Goal: Information Seeking & Learning: Compare options

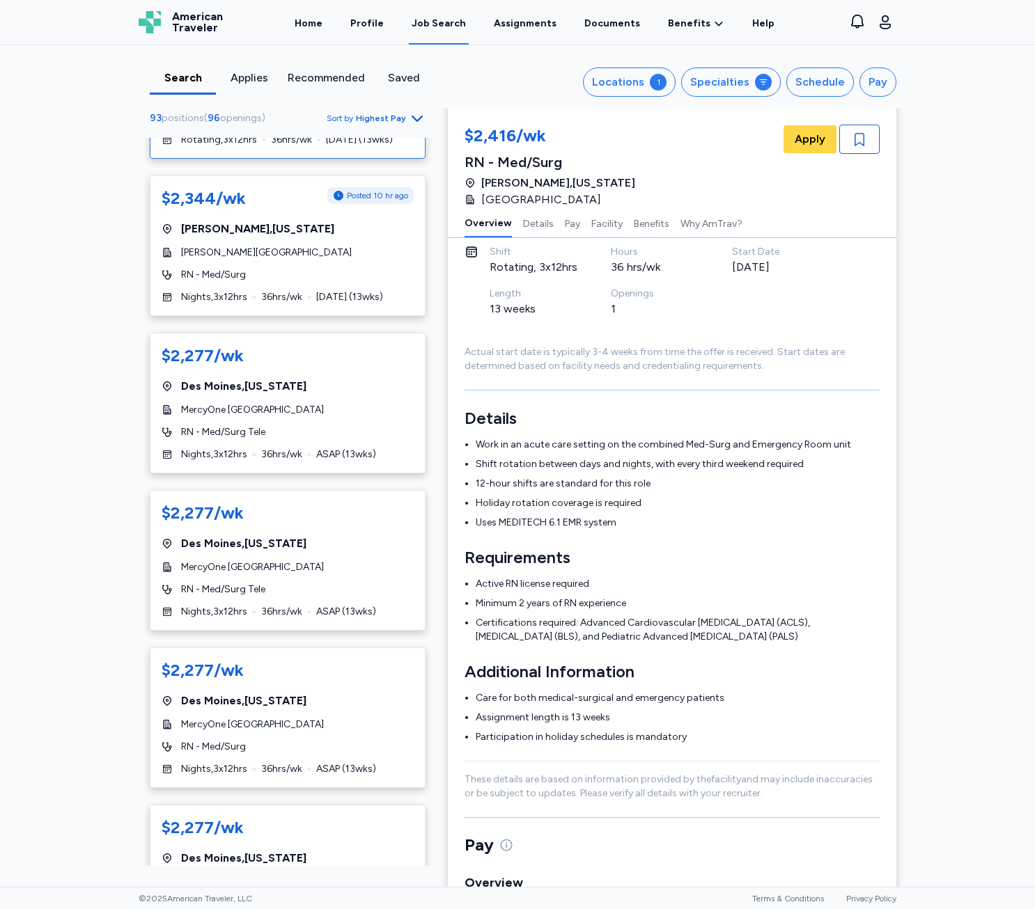
scroll to position [70, 0]
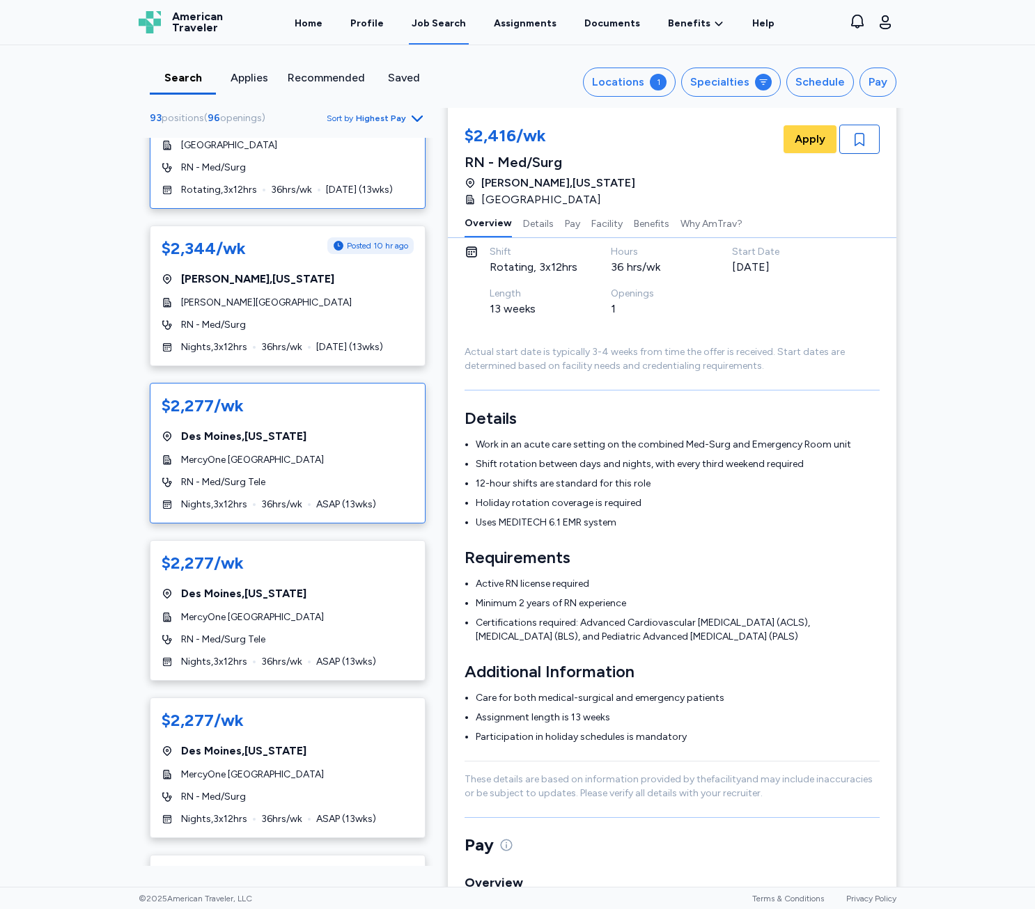
click at [315, 459] on span "MercyOne [GEOGRAPHIC_DATA]" at bounding box center [252, 460] width 143 height 14
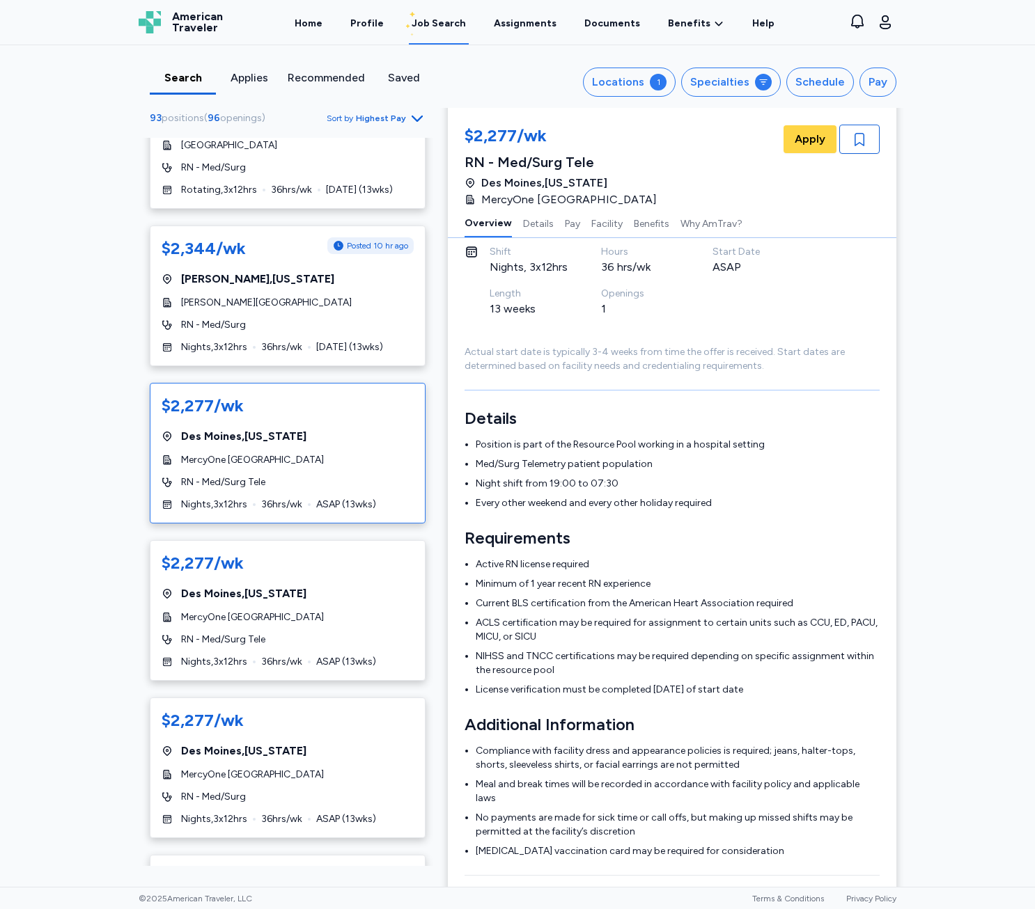
scroll to position [1, 0]
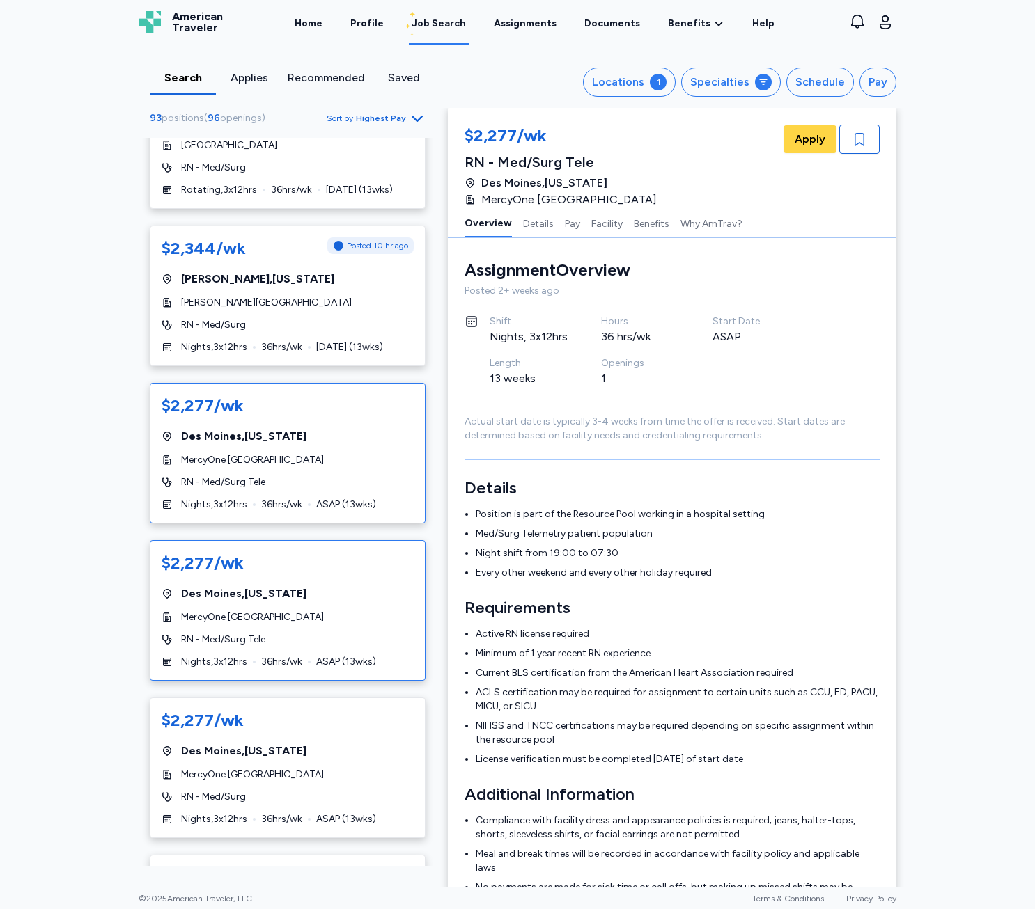
click at [303, 583] on div "$2,277/wk [GEOGRAPHIC_DATA] , [US_STATE] MercyOne [GEOGRAPHIC_DATA] RN - Med/Su…" at bounding box center [288, 610] width 276 height 141
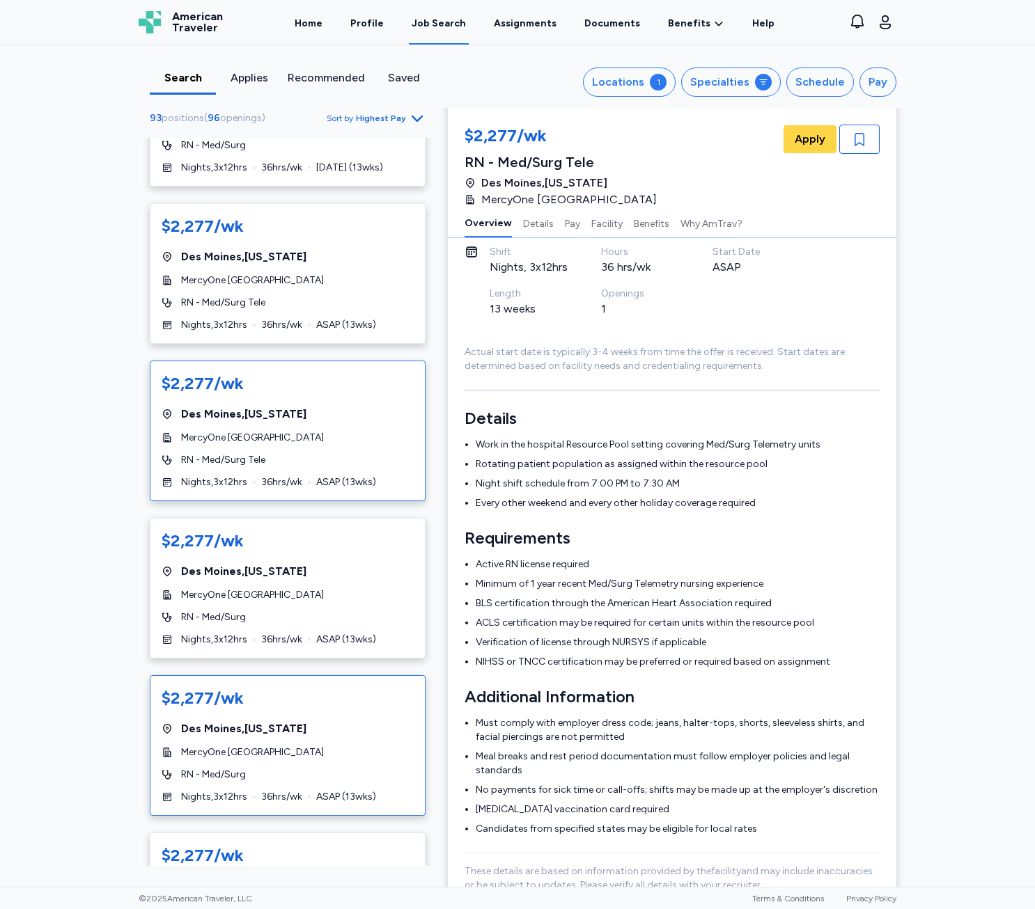
scroll to position [278, 0]
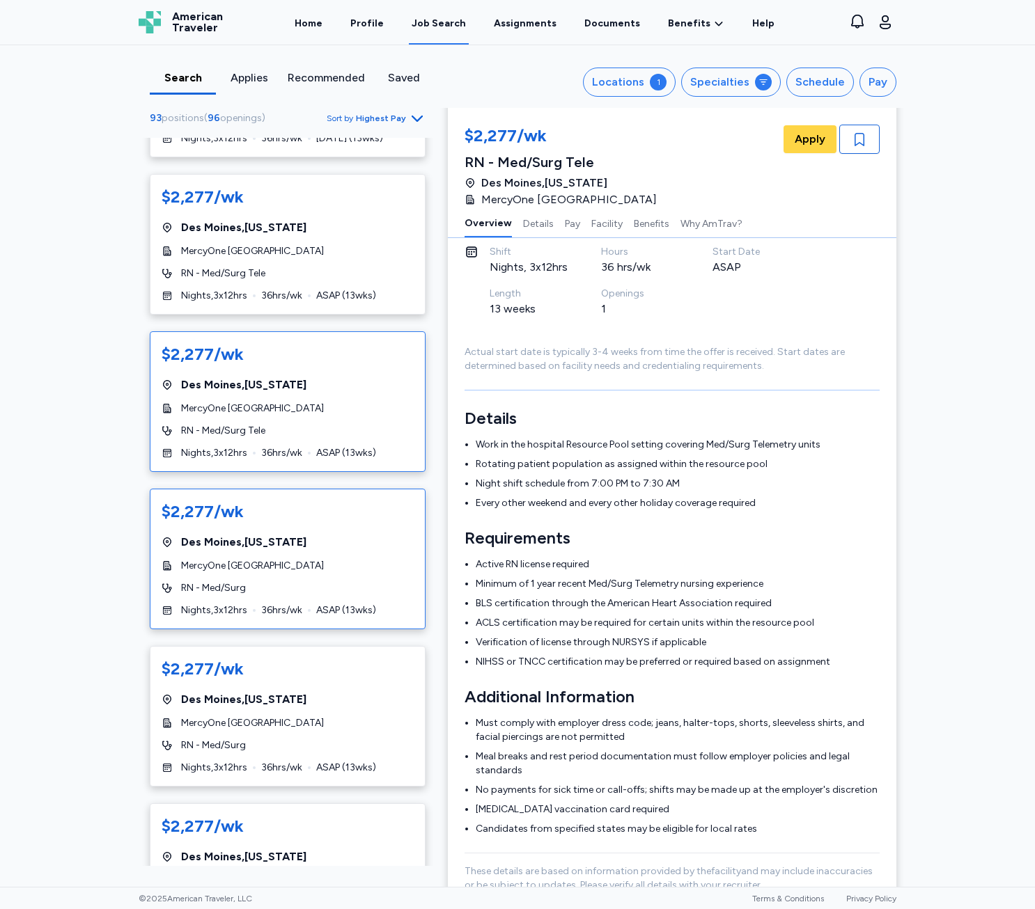
click at [345, 598] on div "$2,277/wk [GEOGRAPHIC_DATA] , [US_STATE] MercyOne [GEOGRAPHIC_DATA] RN - Med/Su…" at bounding box center [288, 559] width 276 height 141
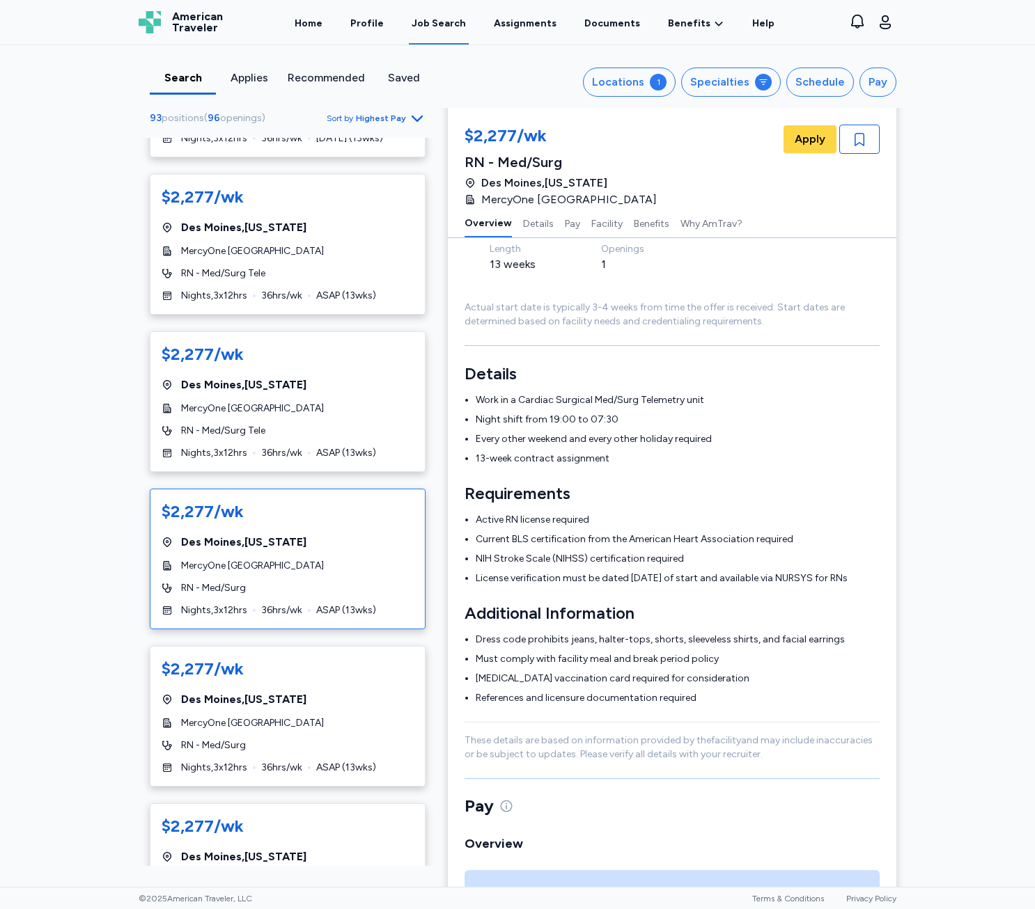
scroll to position [141, 0]
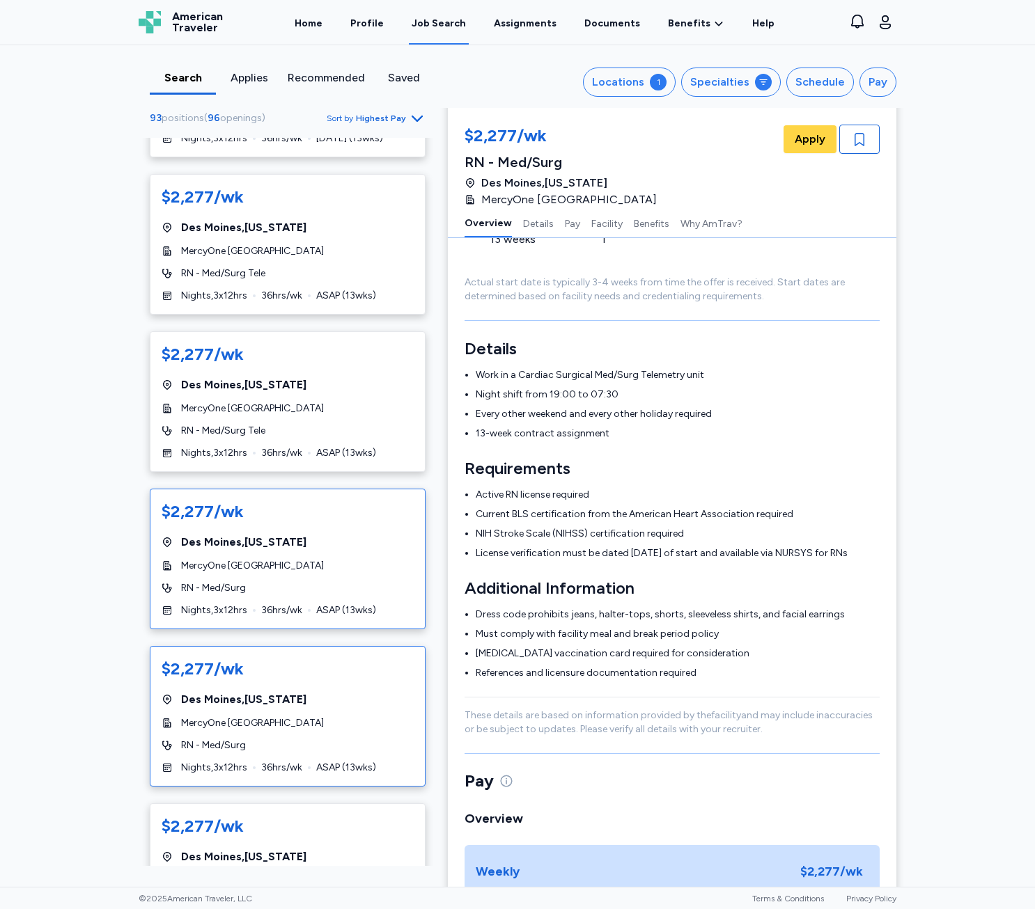
click at [375, 705] on div "[GEOGRAPHIC_DATA] , [US_STATE]" at bounding box center [288, 699] width 252 height 17
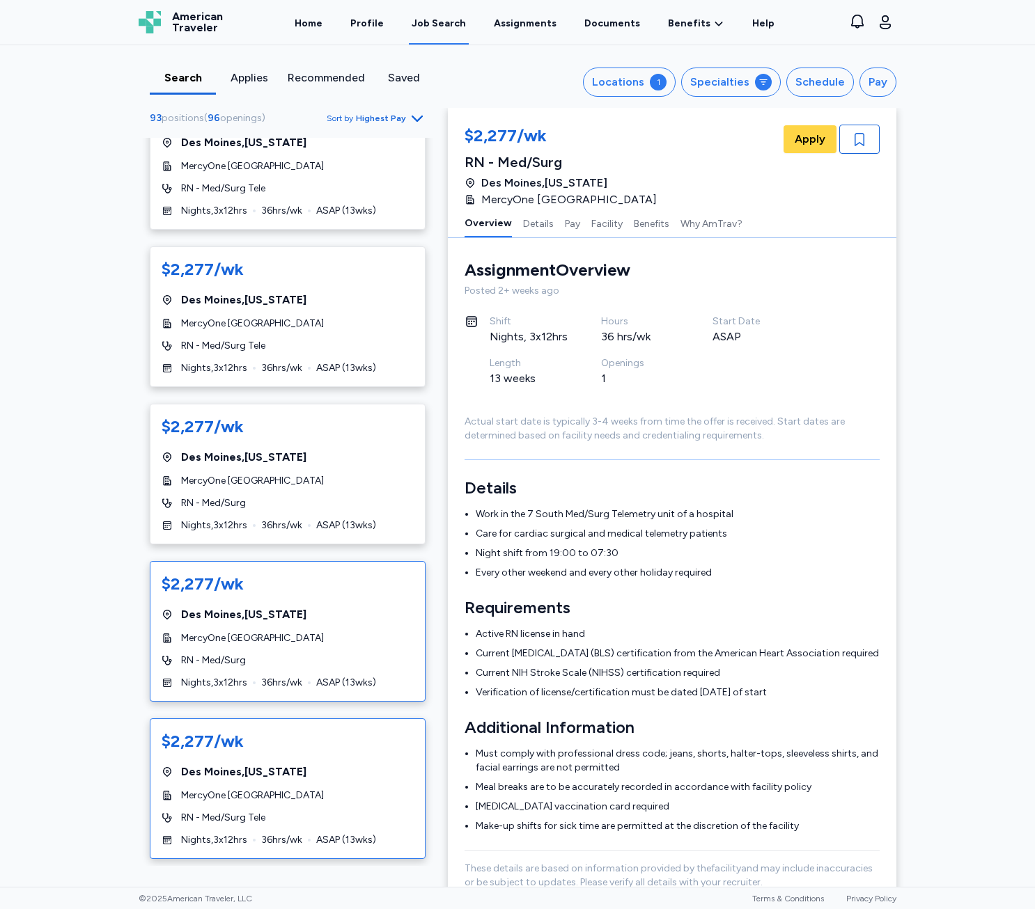
scroll to position [418, 0]
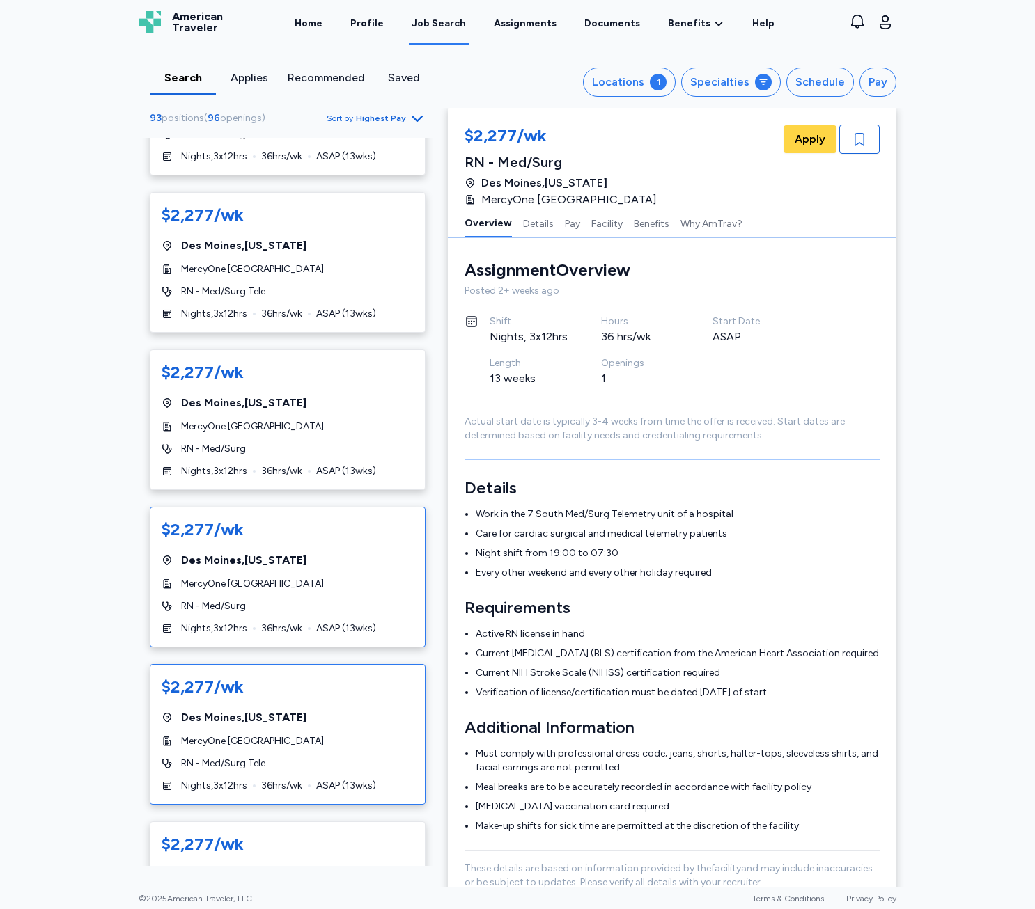
click at [297, 727] on div "$2,277/wk [GEOGRAPHIC_DATA] , [US_STATE] MercyOne [GEOGRAPHIC_DATA] RN - Med/Su…" at bounding box center [288, 734] width 276 height 141
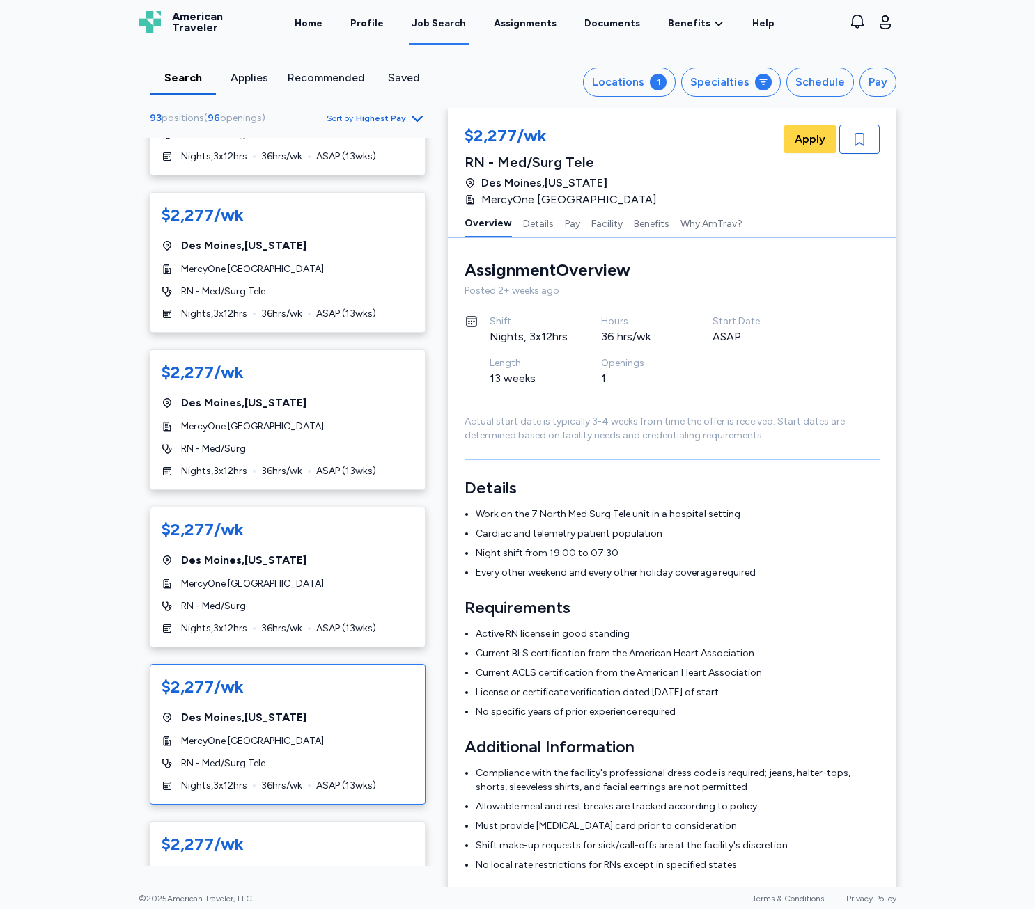
click at [287, 730] on div "$2,277/wk [GEOGRAPHIC_DATA] , [US_STATE] MercyOne [GEOGRAPHIC_DATA] RN - Med/Su…" at bounding box center [288, 734] width 276 height 141
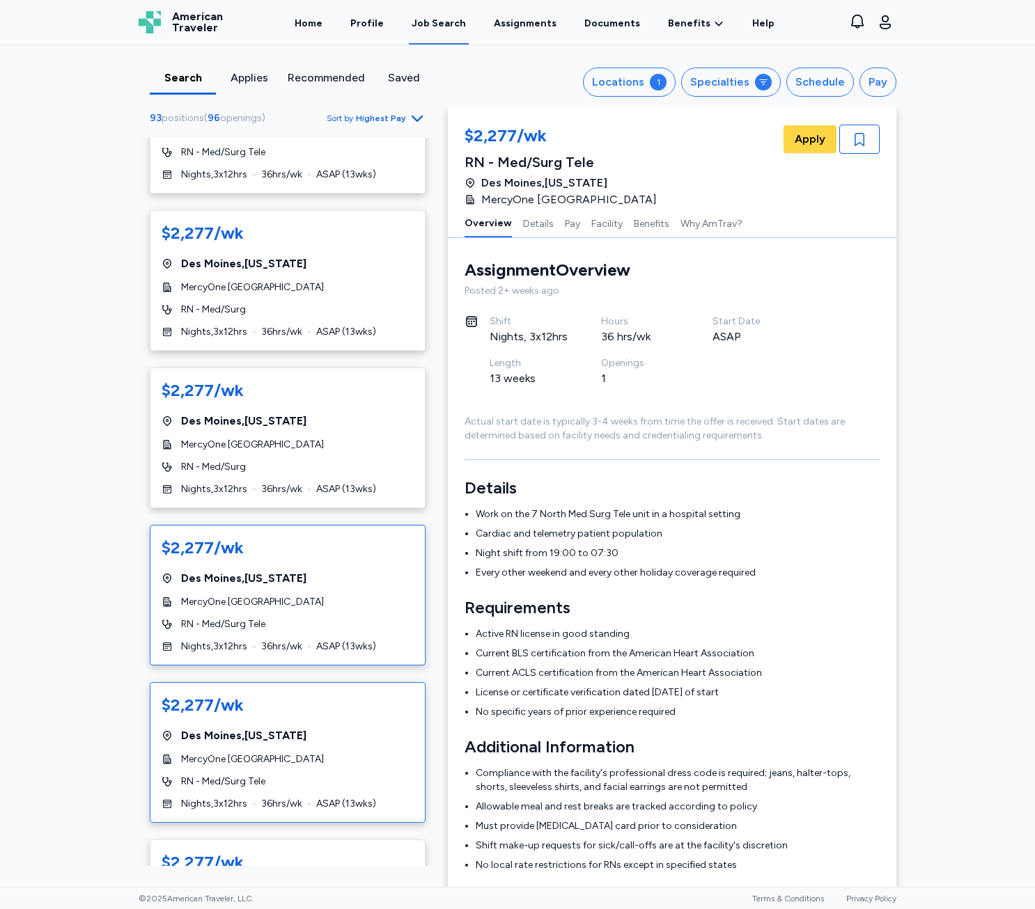
click at [303, 725] on div "$2,277/wk [GEOGRAPHIC_DATA] , [US_STATE] MercyOne [GEOGRAPHIC_DATA] RN - Med/Su…" at bounding box center [288, 752] width 276 height 141
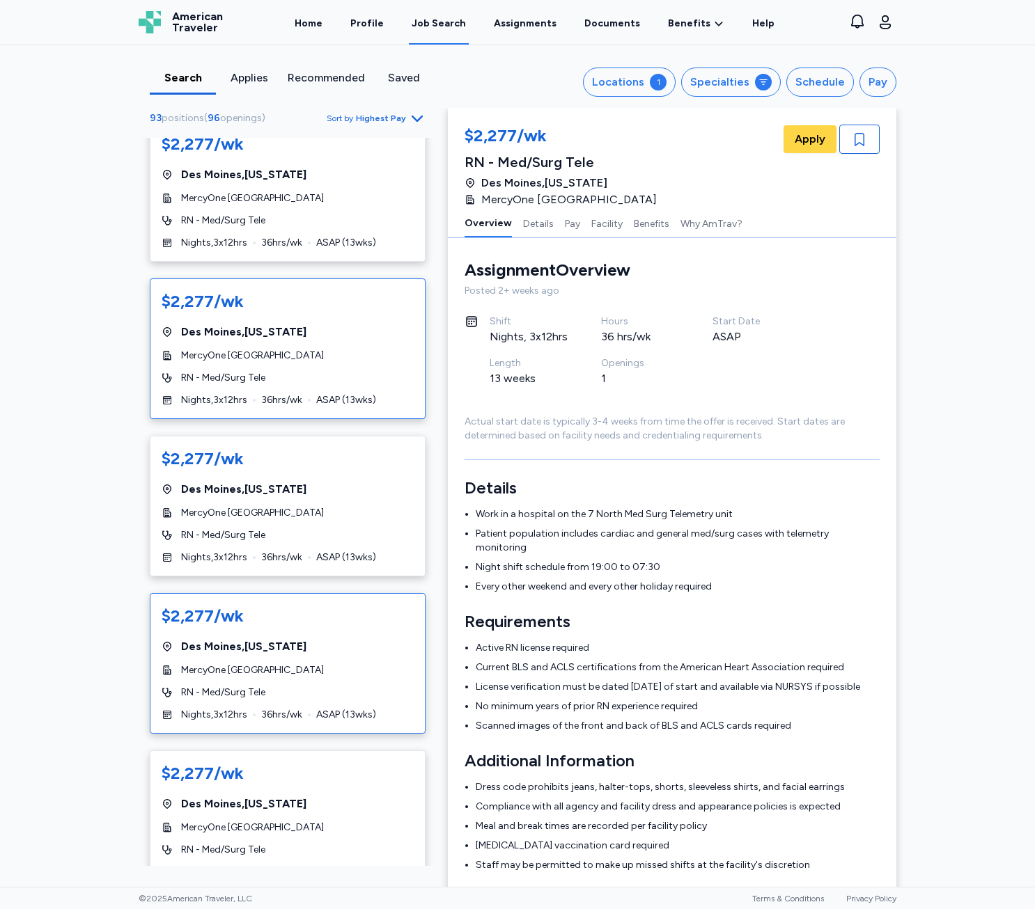
scroll to position [975, 0]
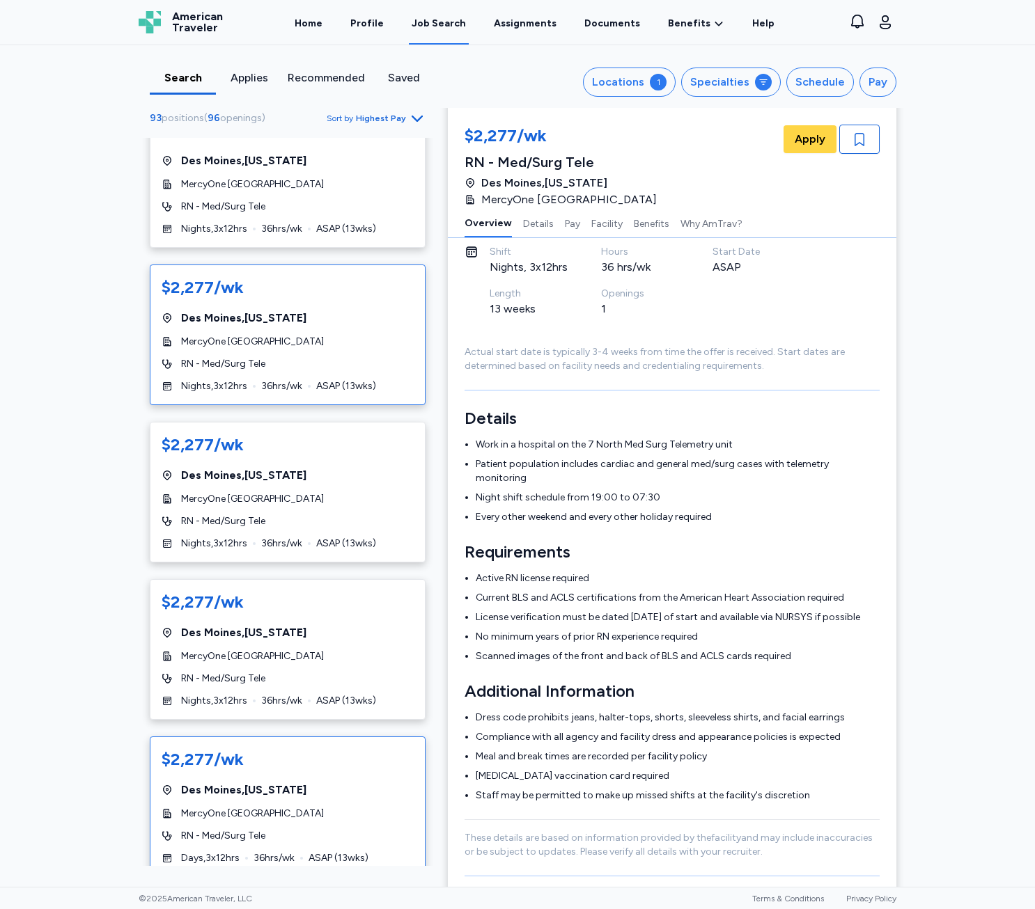
click at [298, 767] on div "$2,277/wk" at bounding box center [288, 759] width 252 height 22
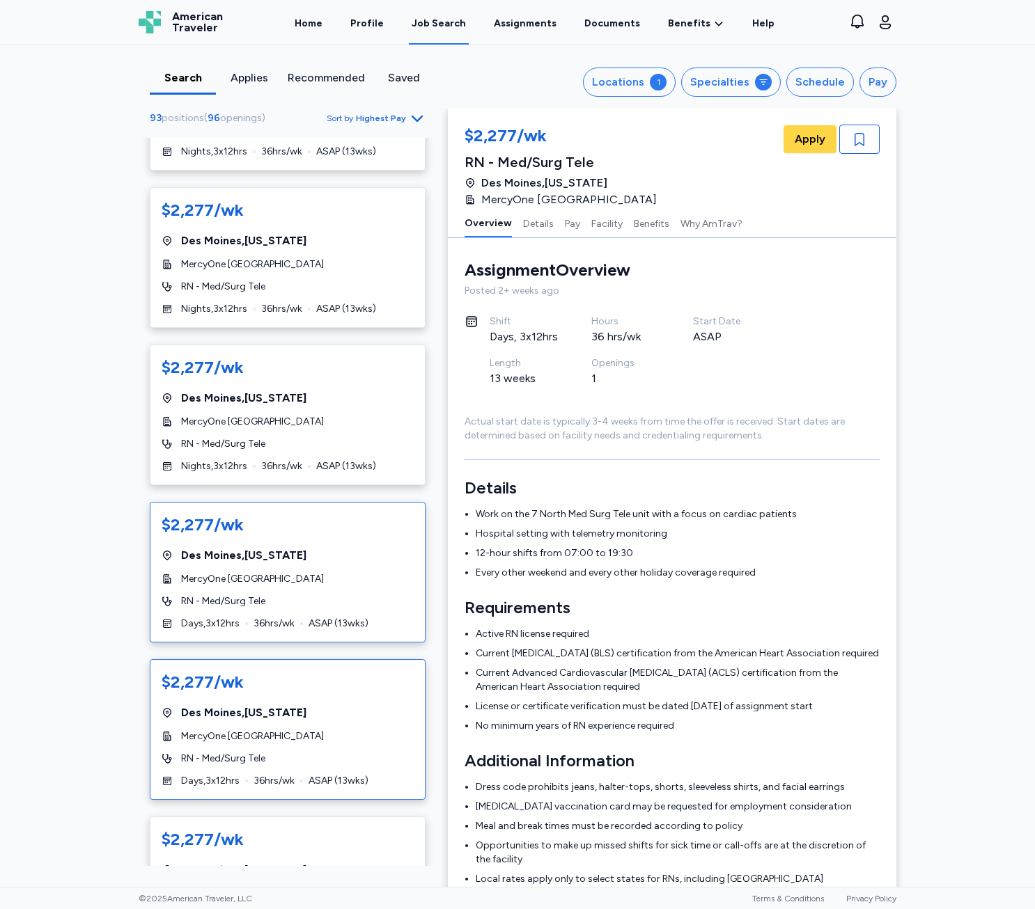
scroll to position [1253, 0]
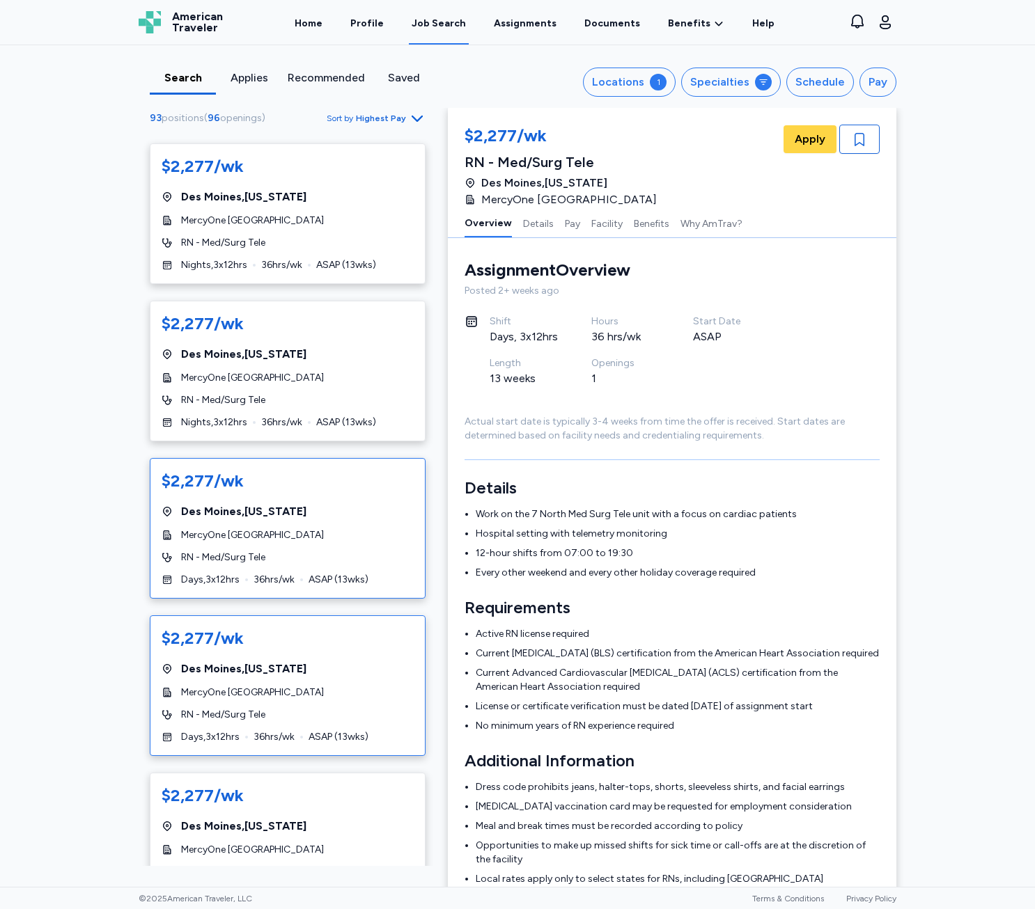
click at [354, 678] on div "$2,277/wk [GEOGRAPHIC_DATA] , [US_STATE] MercyOne [GEOGRAPHIC_DATA] RN - Med/Su…" at bounding box center [288, 685] width 276 height 141
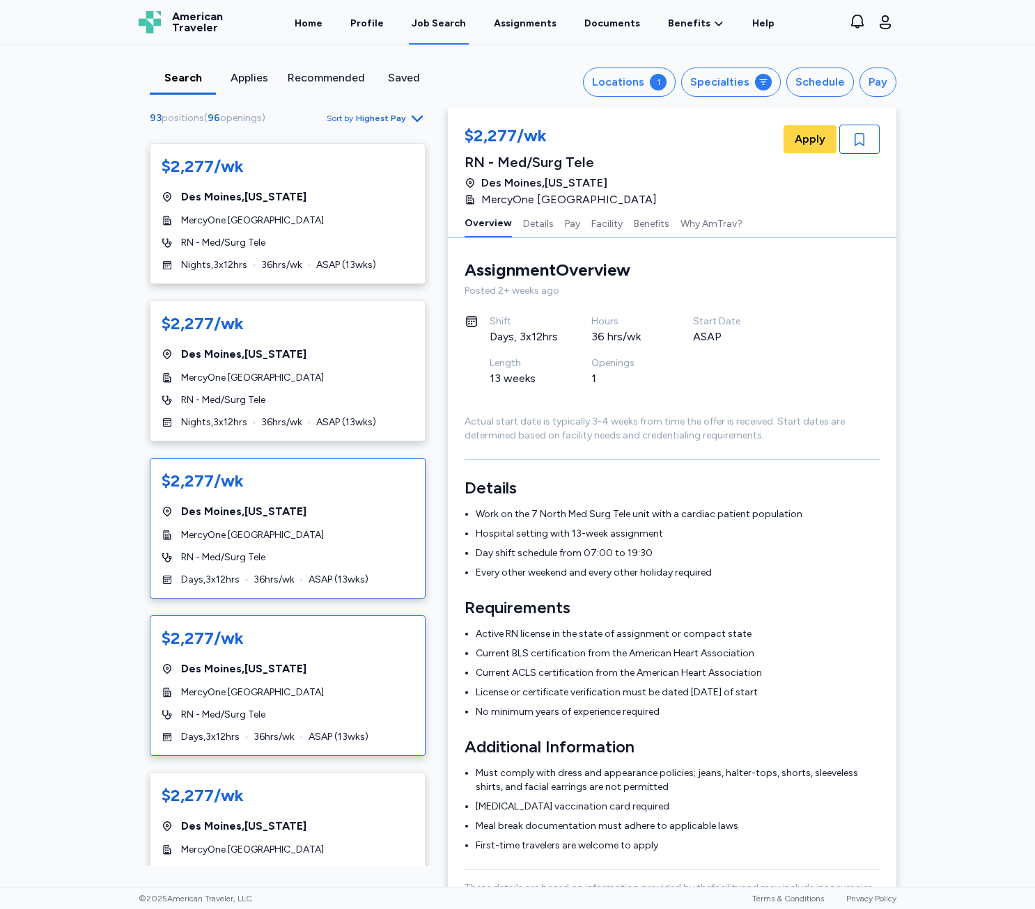
click at [317, 539] on span "MercyOne [GEOGRAPHIC_DATA]" at bounding box center [252, 535] width 143 height 14
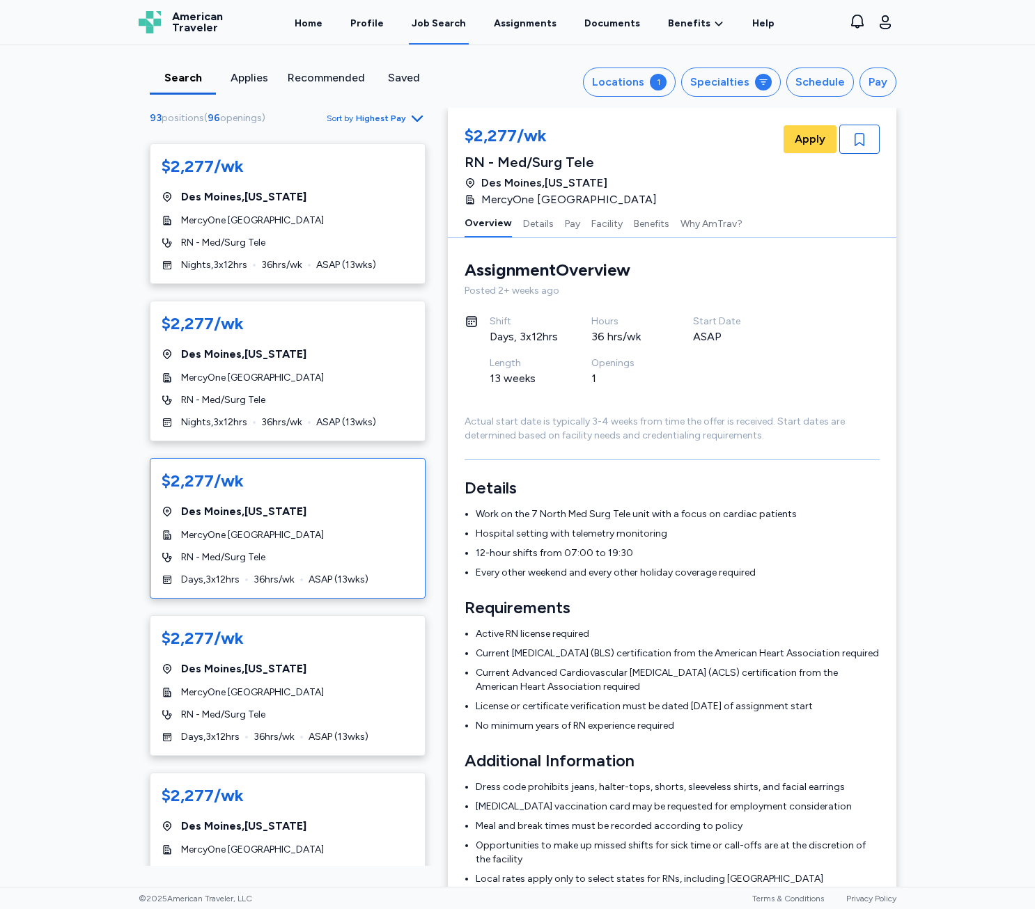
click at [314, 637] on div "$2,277/wk" at bounding box center [288, 638] width 252 height 22
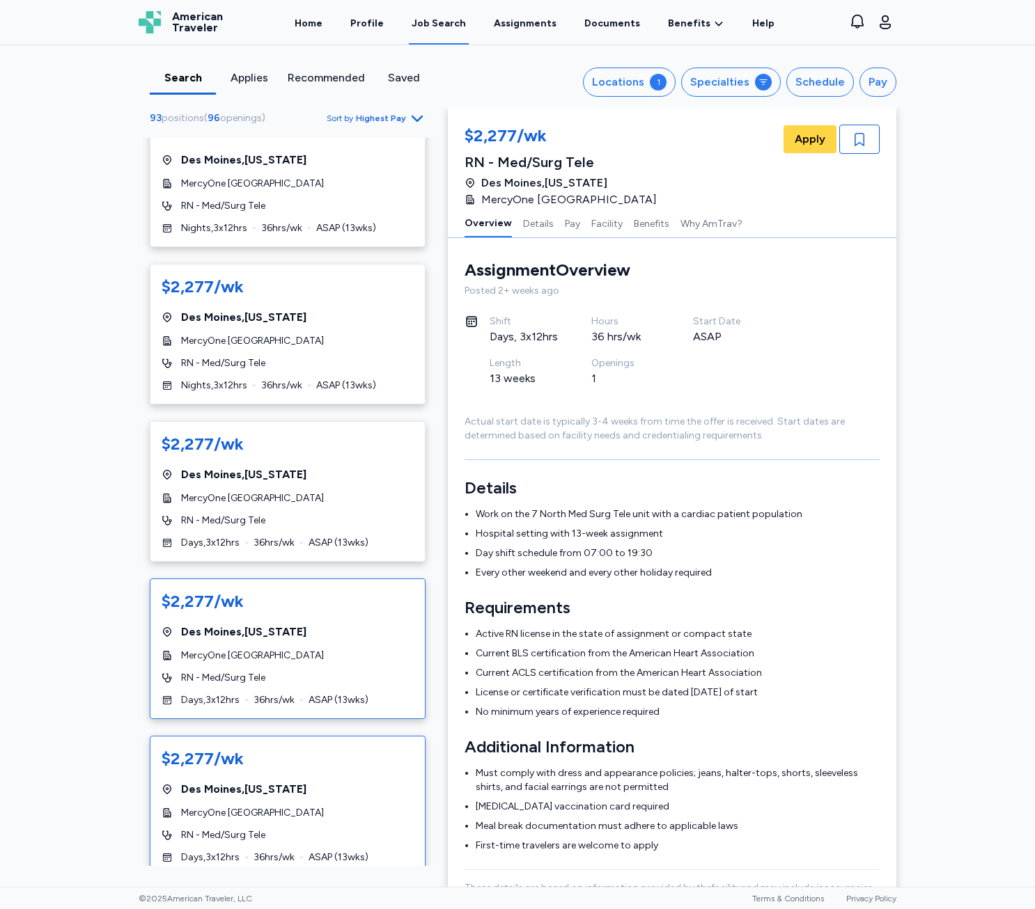
scroll to position [1532, 0]
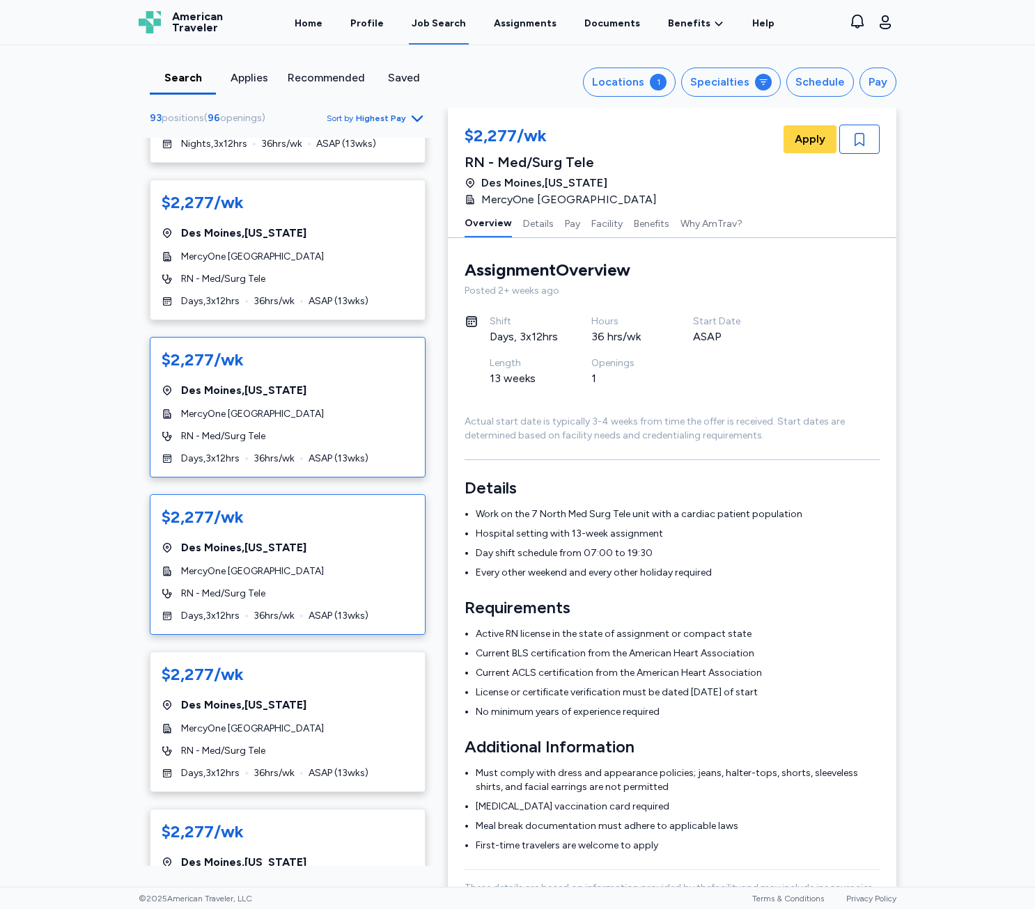
drag, startPoint x: 312, startPoint y: 573, endPoint x: 312, endPoint y: 583, distance: 9.7
click at [312, 576] on span "MercyOne [GEOGRAPHIC_DATA]" at bounding box center [252, 572] width 143 height 14
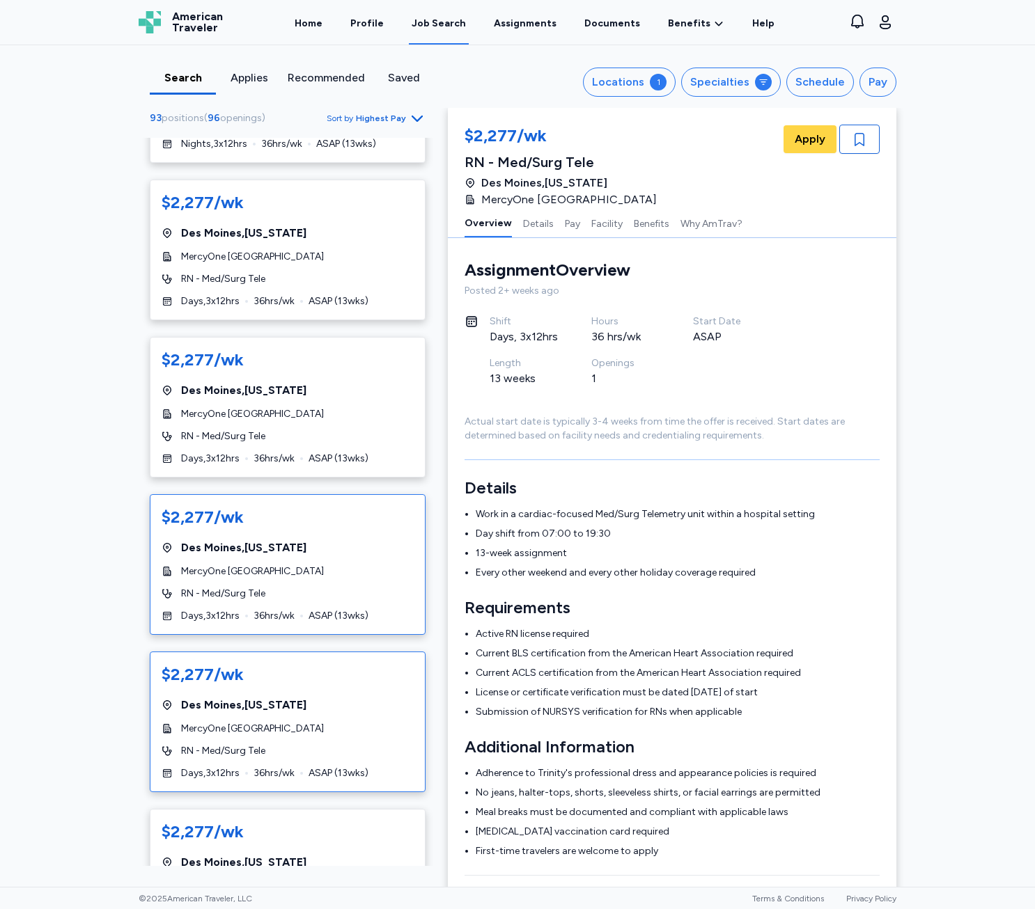
click at [323, 739] on div "$2,277/wk [GEOGRAPHIC_DATA] , [US_STATE] MercyOne [GEOGRAPHIC_DATA] RN - Med/Su…" at bounding box center [288, 722] width 276 height 141
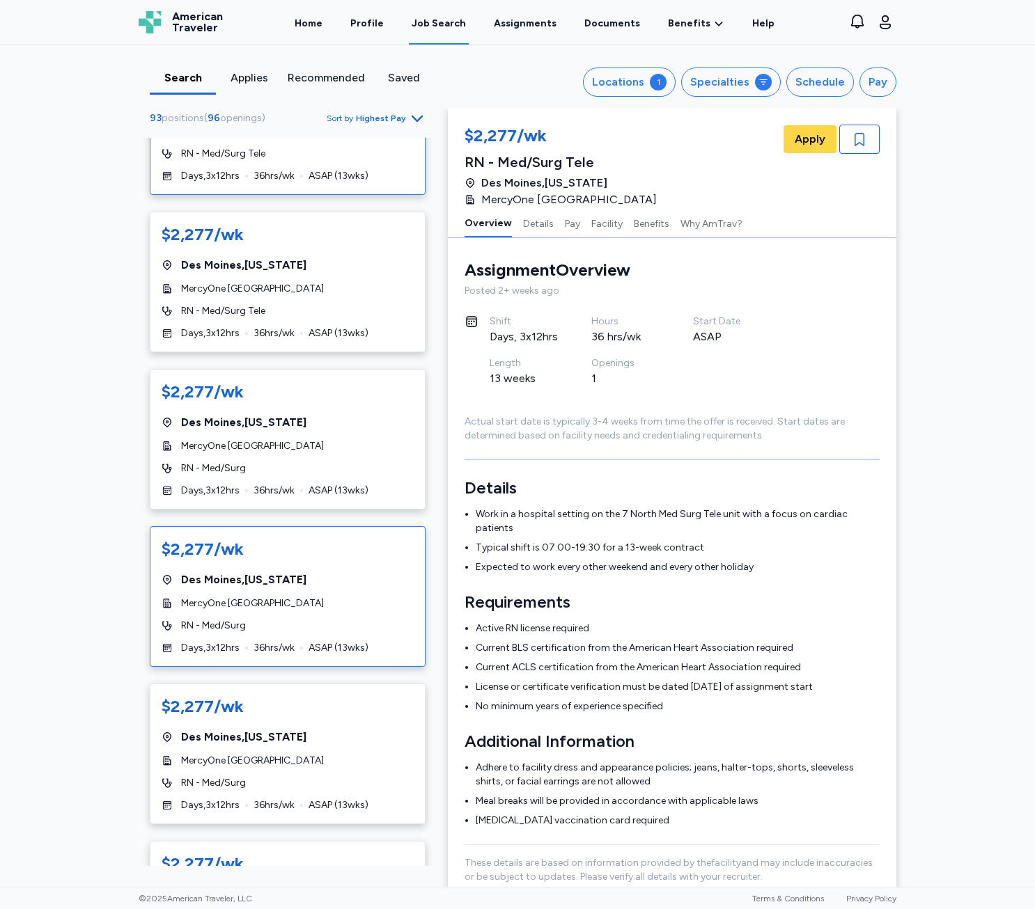
scroll to position [2228, 0]
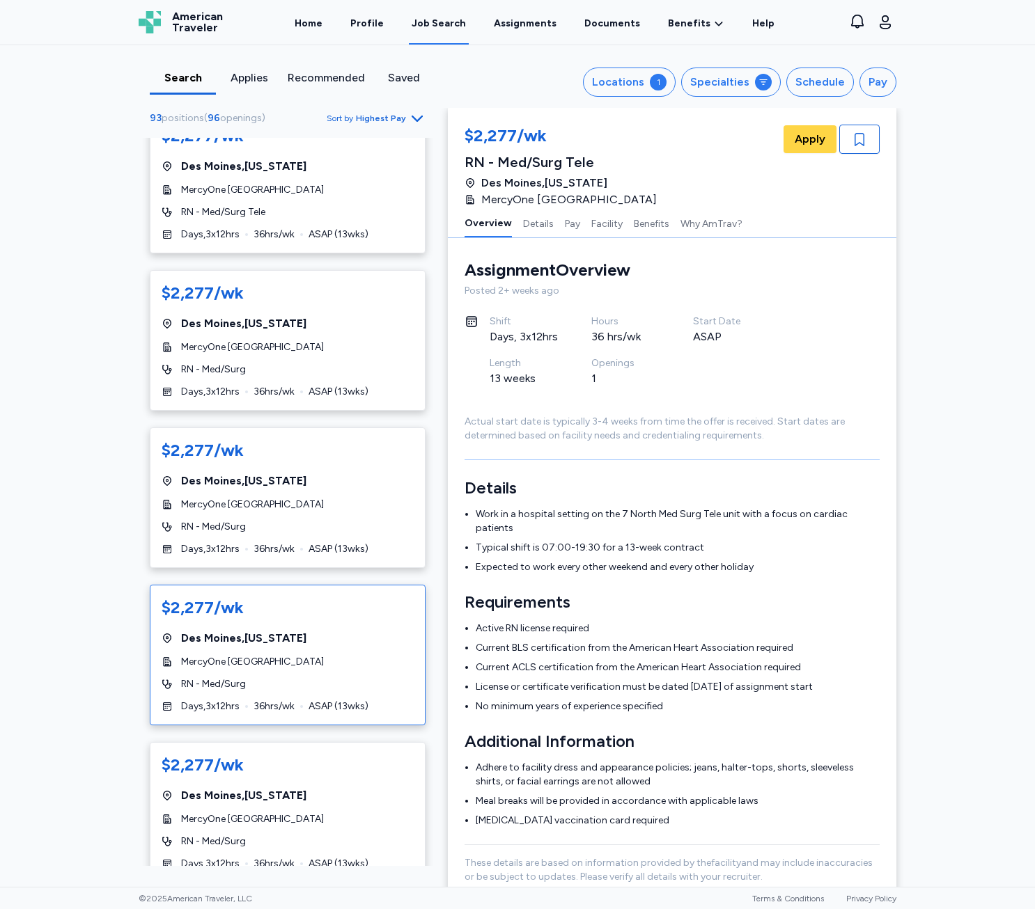
click at [338, 673] on div "$2,277/wk [GEOGRAPHIC_DATA] , [US_STATE] MercyOne [GEOGRAPHIC_DATA] RN - Med/Su…" at bounding box center [288, 655] width 276 height 141
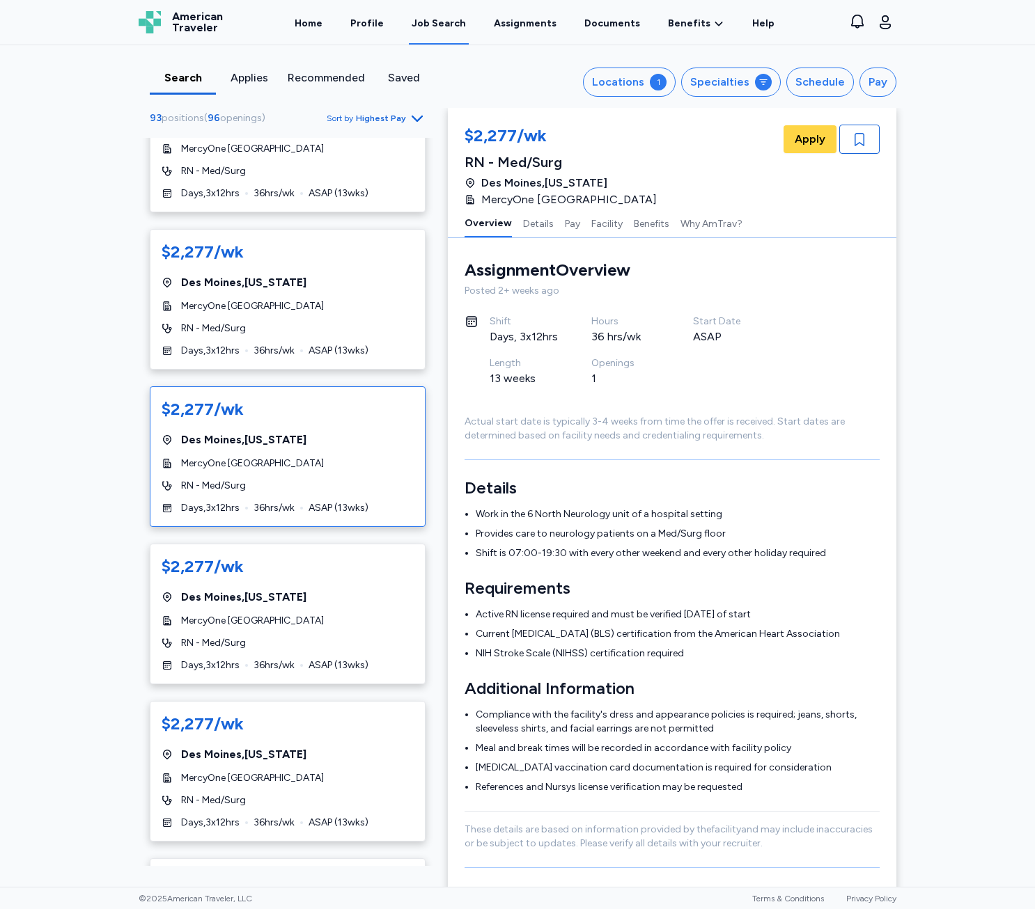
scroll to position [2506, 0]
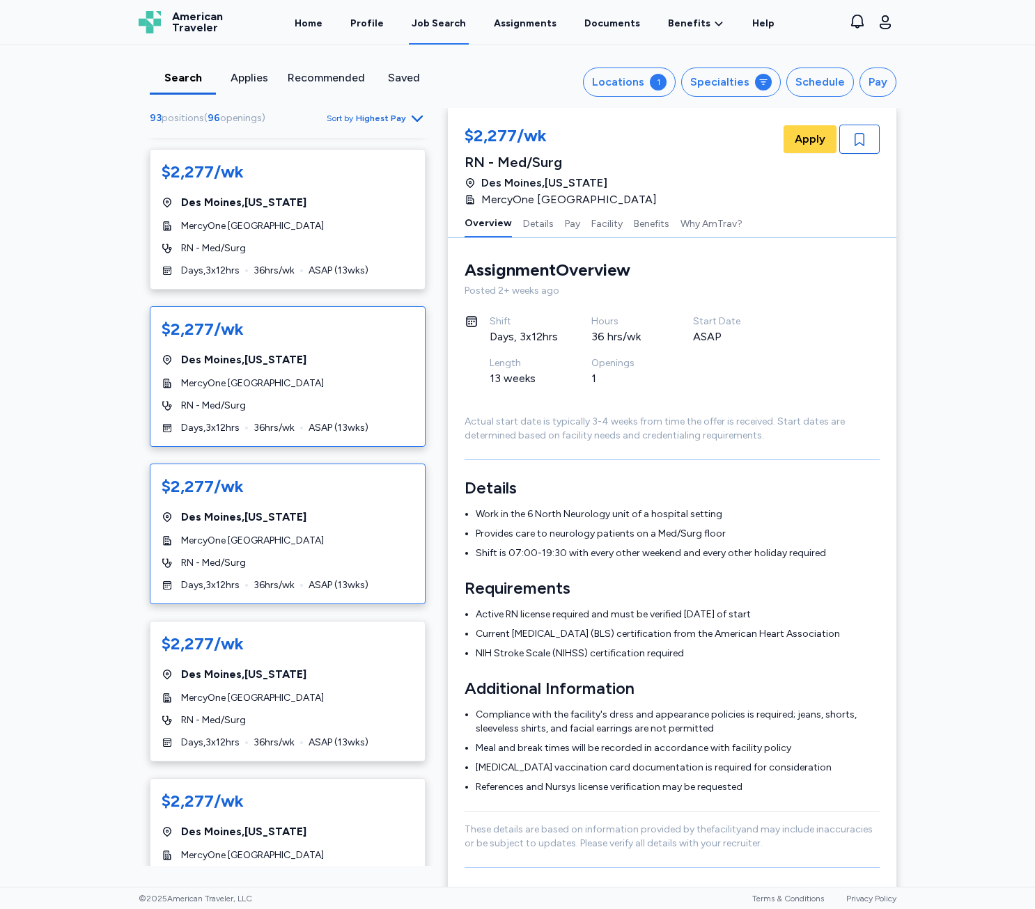
click at [324, 540] on span "MercyOne [GEOGRAPHIC_DATA]" at bounding box center [252, 541] width 143 height 14
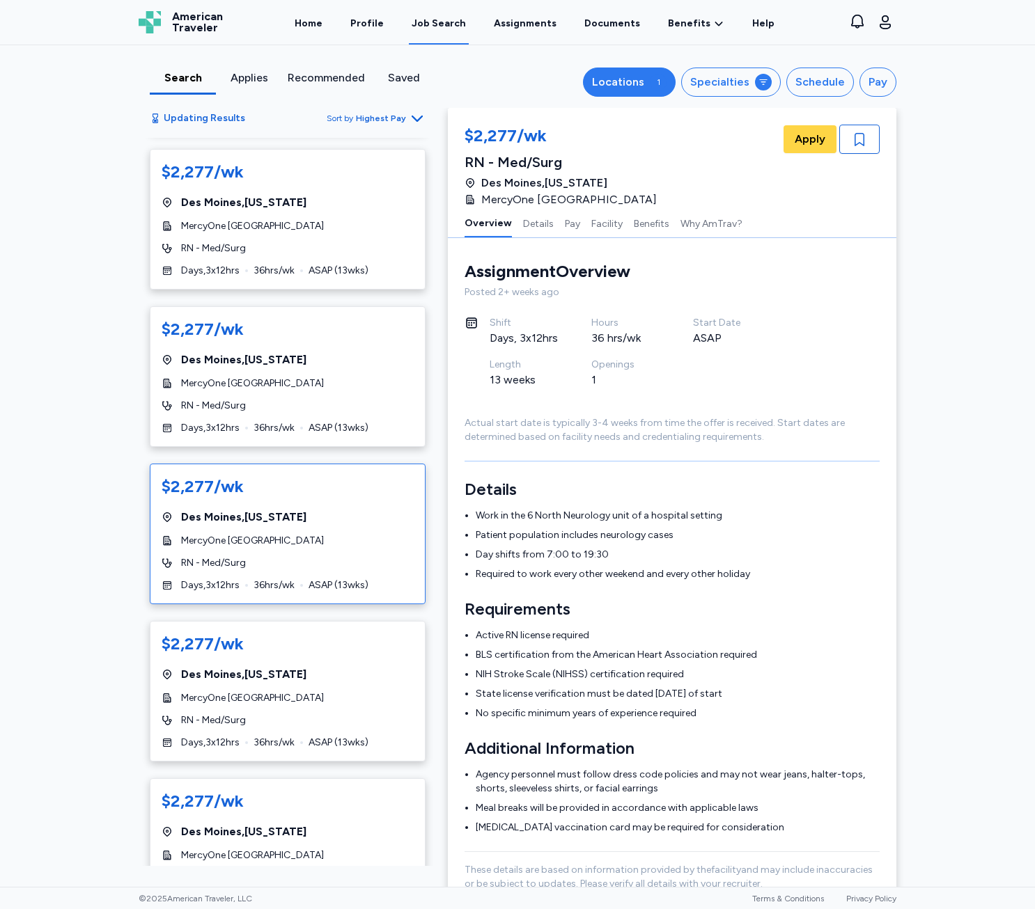
click at [598, 86] on div "Locations" at bounding box center [618, 82] width 52 height 17
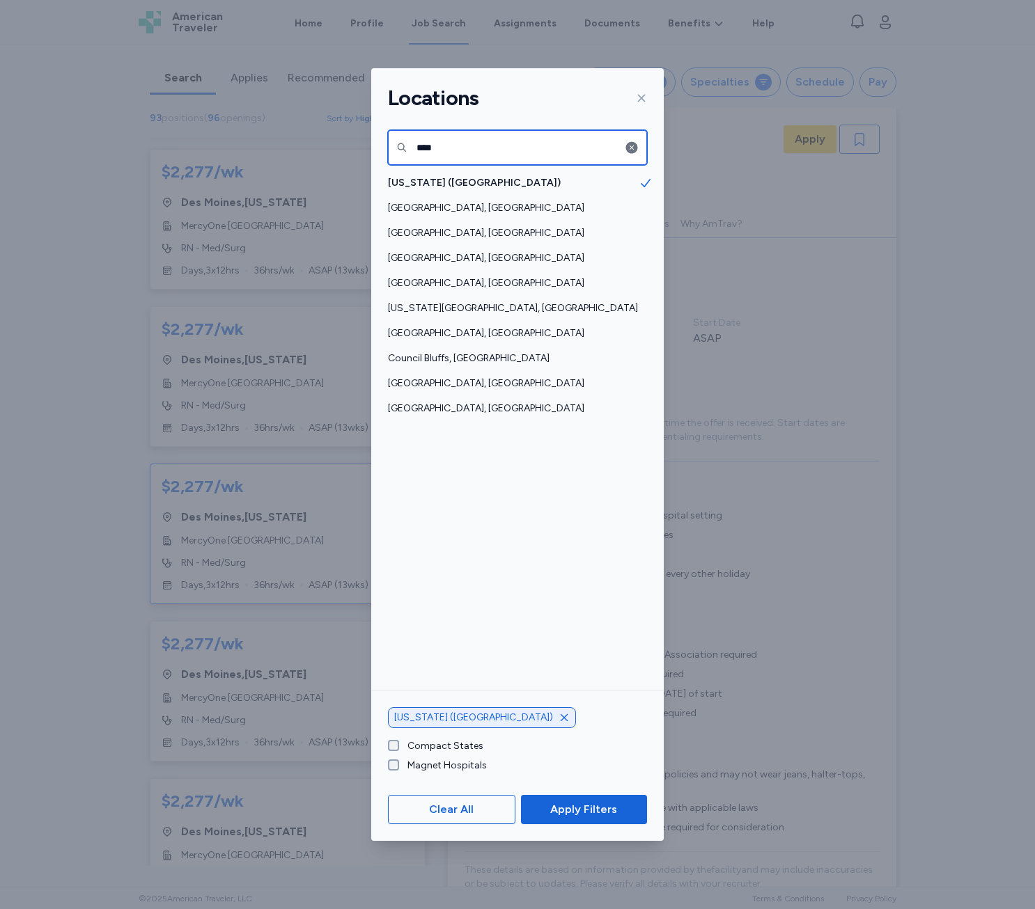
click at [446, 148] on input "****" at bounding box center [517, 147] width 259 height 35
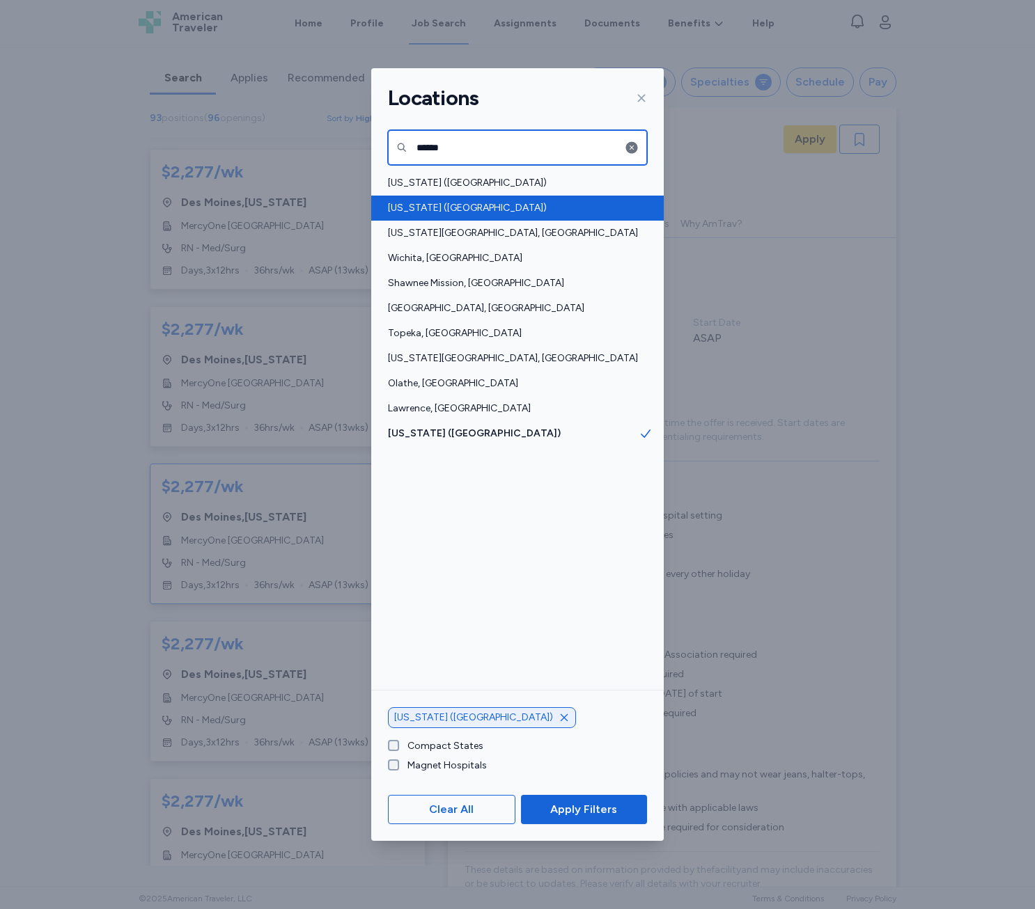
type input "******"
click at [484, 203] on span "[US_STATE] ([GEOGRAPHIC_DATA])" at bounding box center [513, 208] width 251 height 14
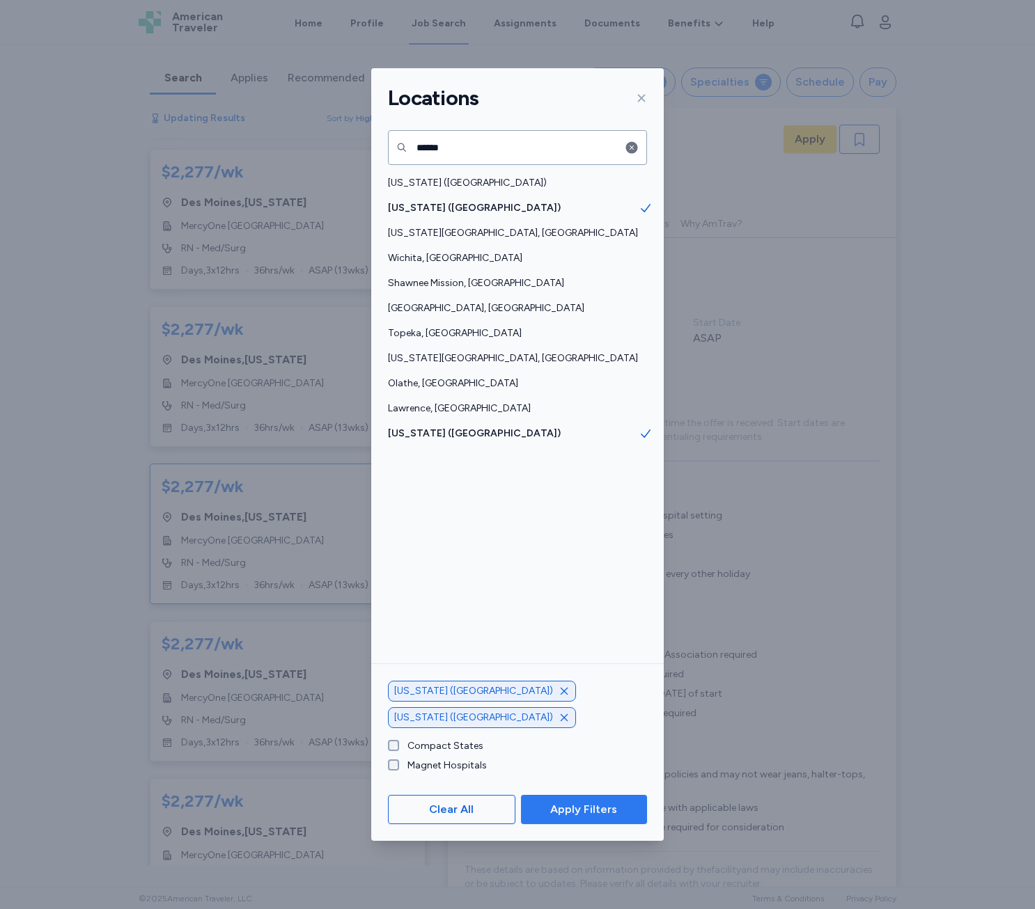
click at [618, 810] on span "Apply Filters" at bounding box center [584, 809] width 104 height 17
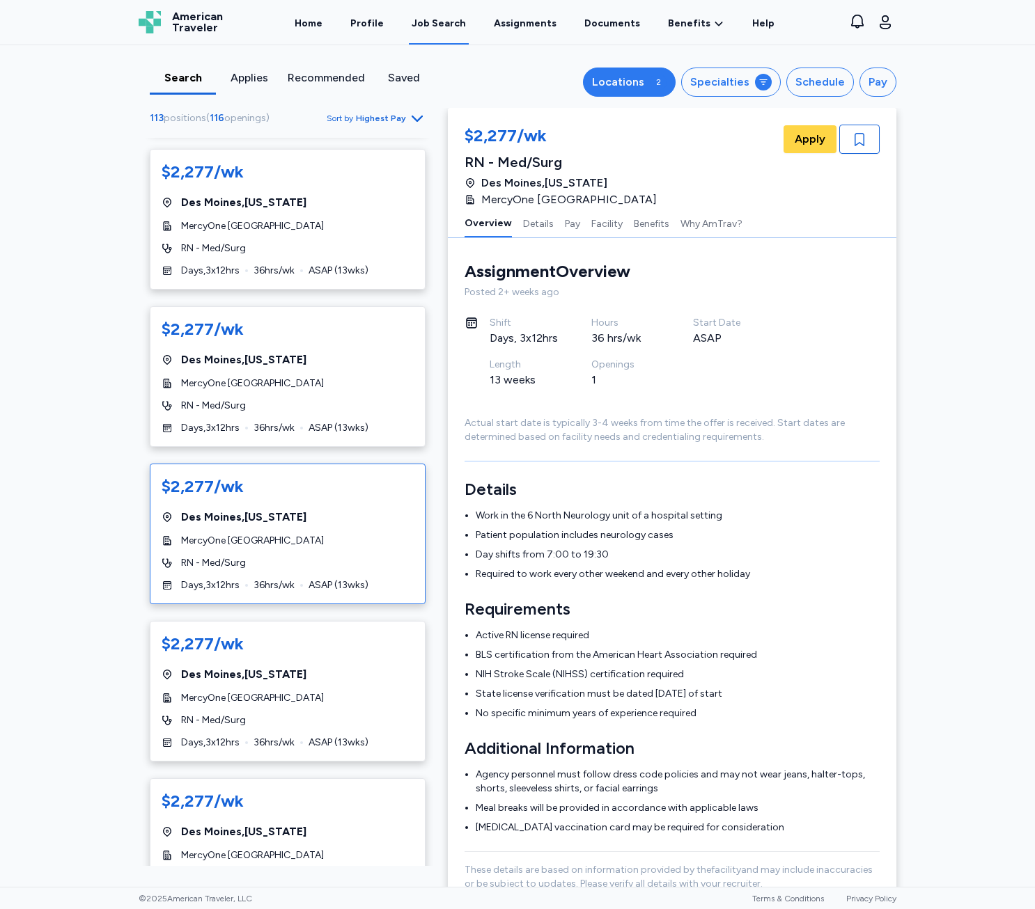
click at [600, 89] on div "Locations" at bounding box center [618, 82] width 52 height 17
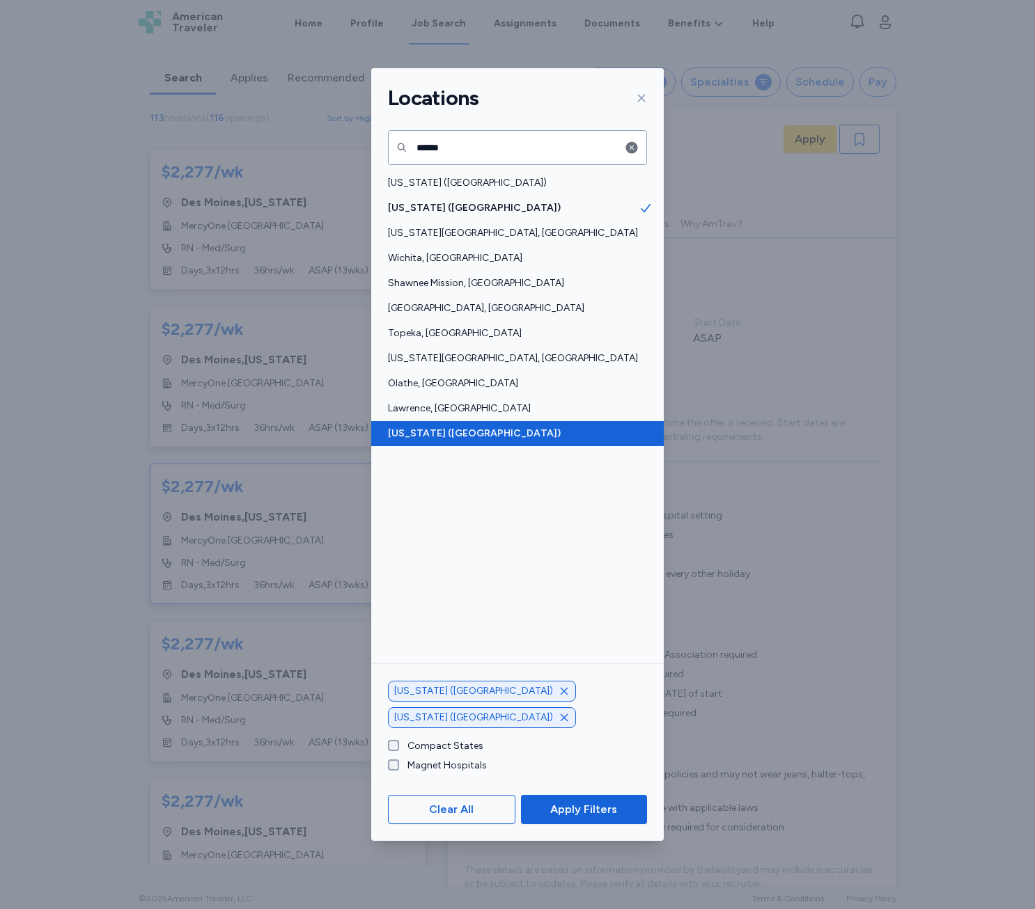
click at [462, 429] on span "[US_STATE] ([GEOGRAPHIC_DATA])" at bounding box center [513, 434] width 251 height 14
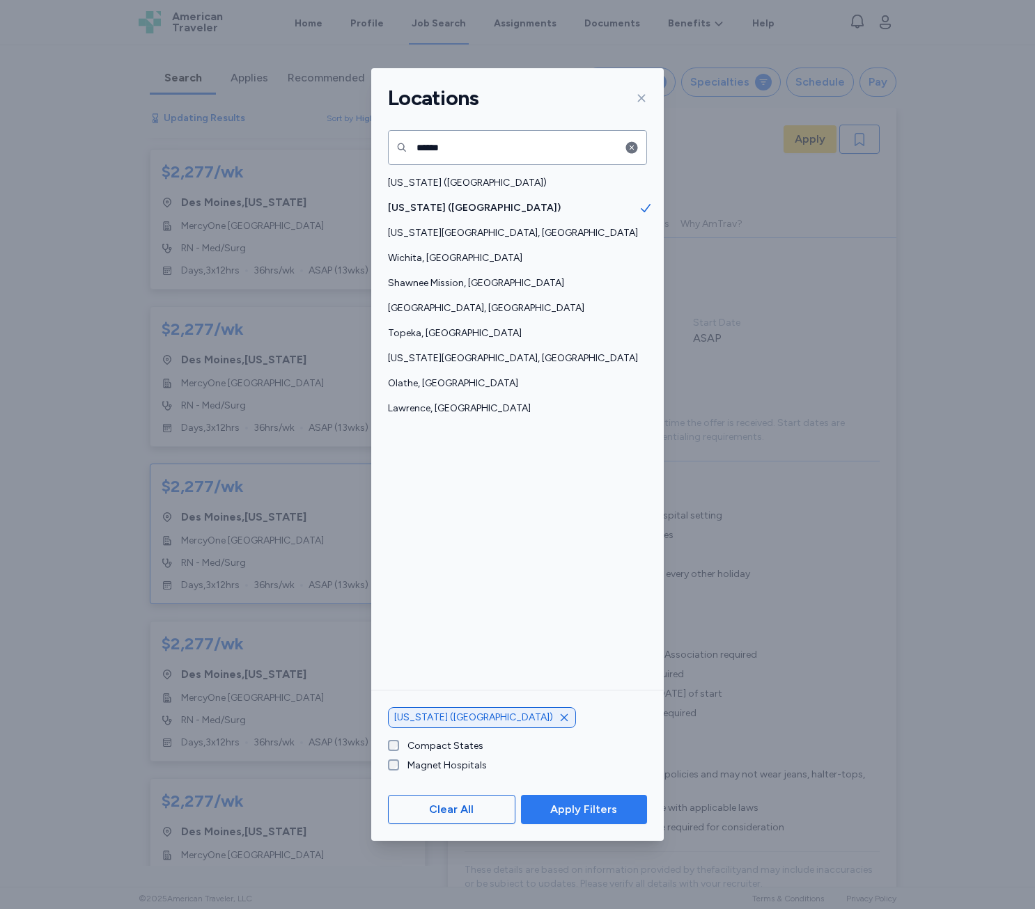
click at [631, 815] on span "Apply Filters" at bounding box center [584, 809] width 104 height 17
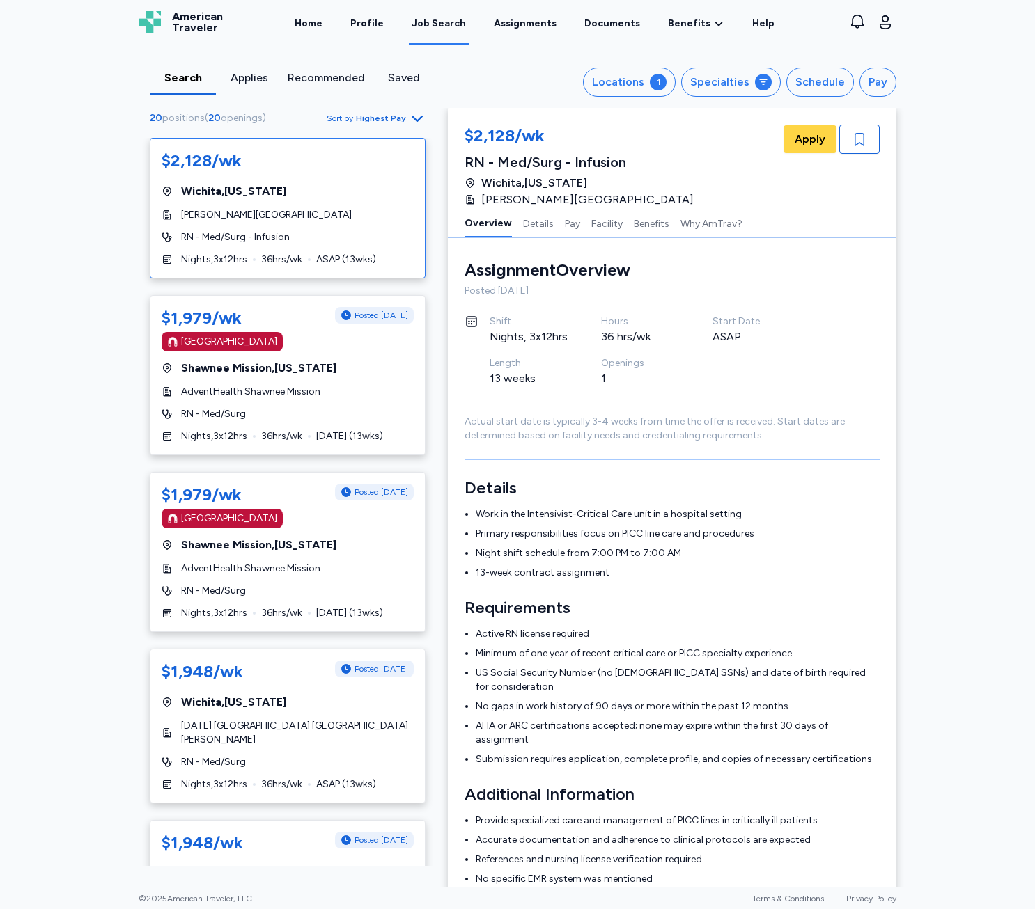
click at [326, 244] on div "$2,128/wk [GEOGRAPHIC_DATA] , [US_STATE][GEOGRAPHIC_DATA][PERSON_NAME] RN - Med…" at bounding box center [288, 208] width 276 height 141
click at [273, 433] on span "36 hrs/wk" at bounding box center [281, 437] width 41 height 14
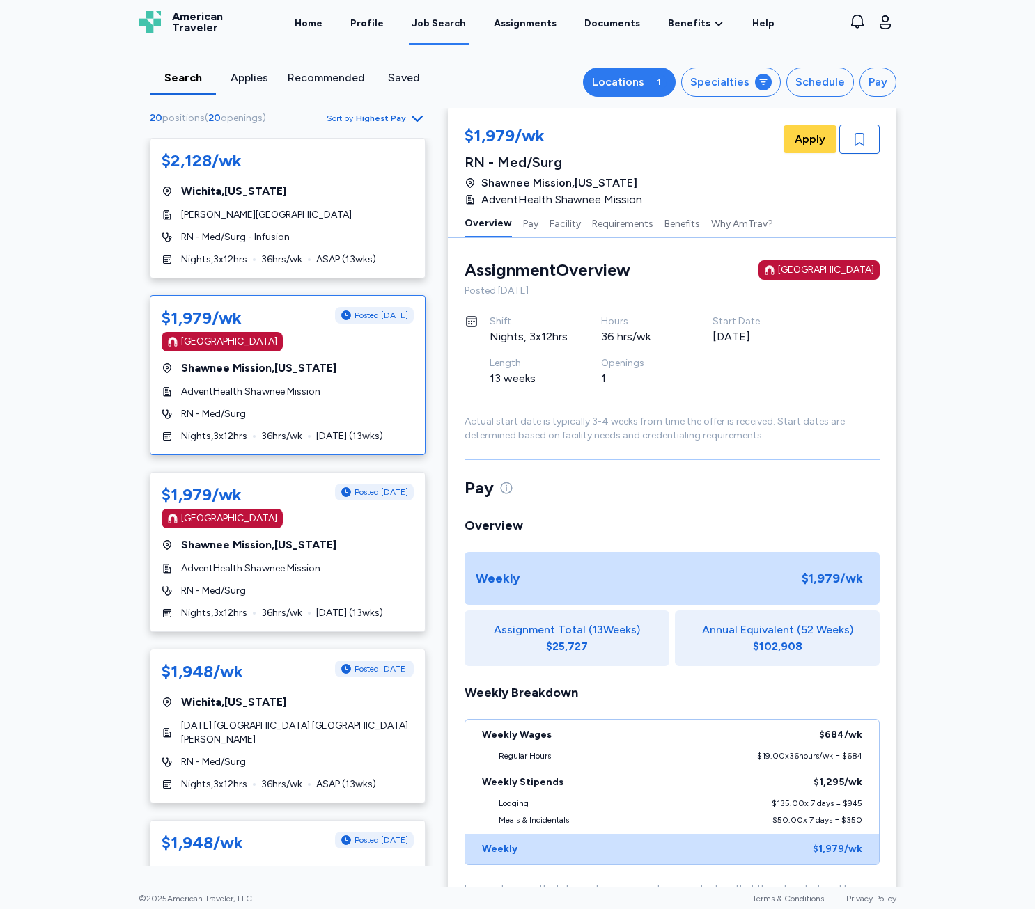
click at [635, 82] on div "Locations" at bounding box center [618, 82] width 52 height 17
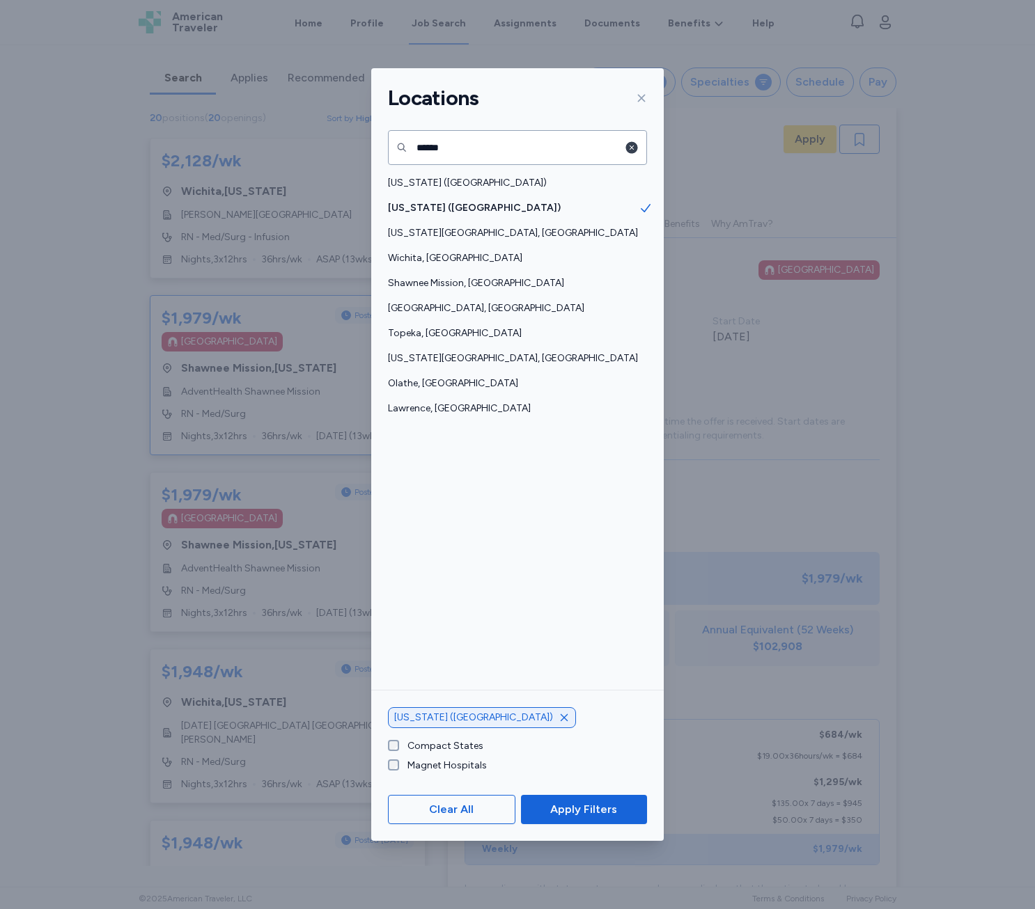
click at [633, 150] on icon "button" at bounding box center [632, 148] width 12 height 12
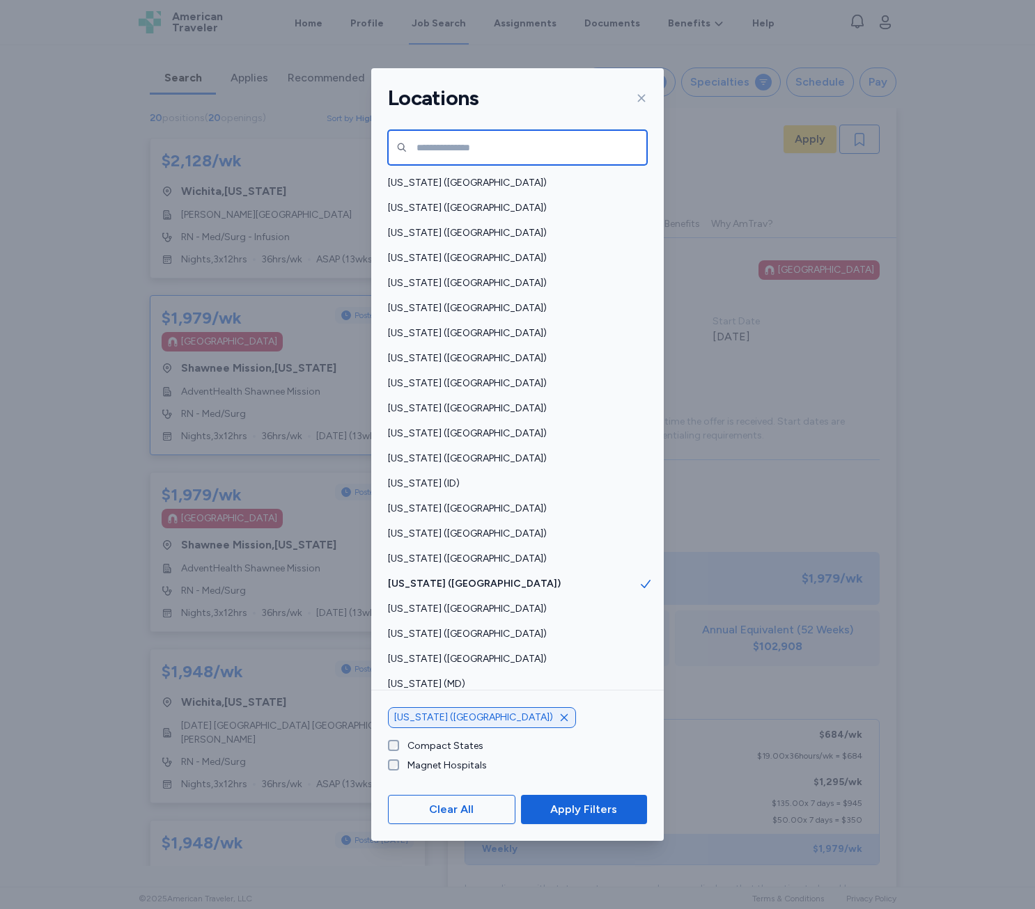
click at [579, 153] on input "text" at bounding box center [517, 147] width 259 height 35
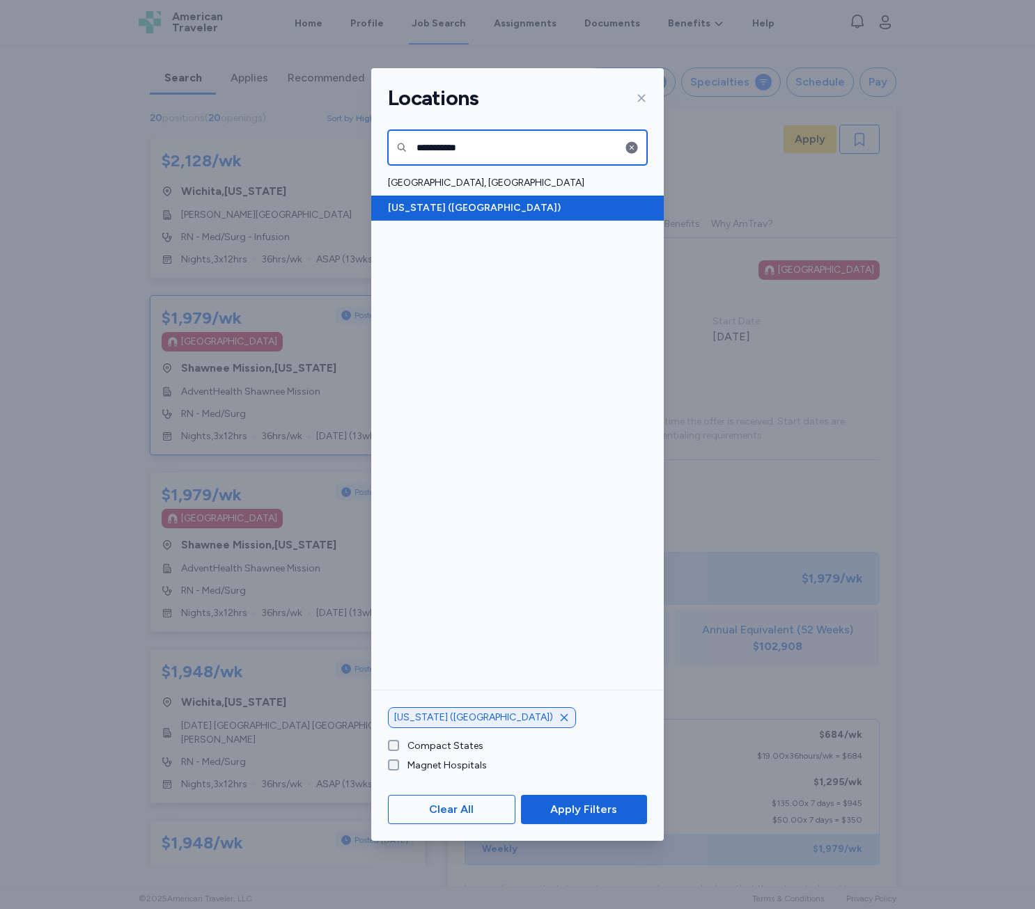
type input "**********"
click at [461, 211] on span "[US_STATE] ([GEOGRAPHIC_DATA])" at bounding box center [513, 208] width 251 height 14
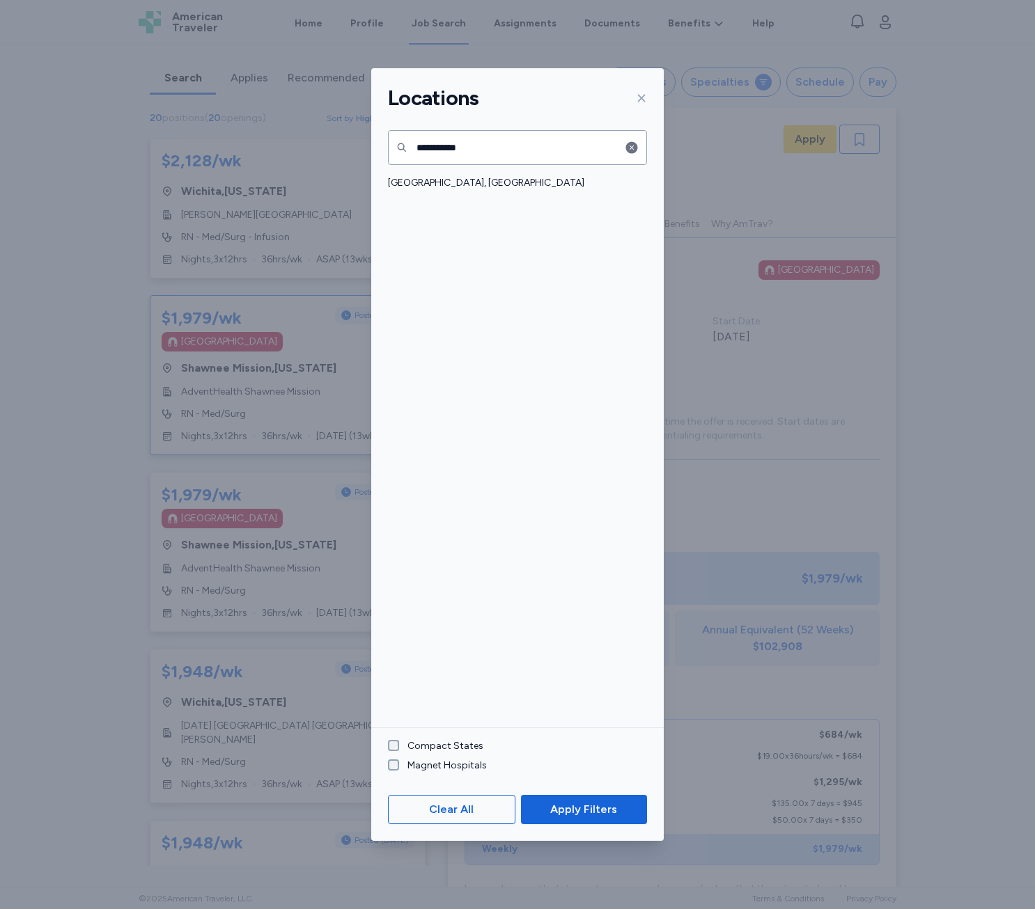
click at [453, 199] on div "[GEOGRAPHIC_DATA], [GEOGRAPHIC_DATA]" at bounding box center [517, 450] width 292 height 558
click at [449, 198] on div "[GEOGRAPHIC_DATA], [GEOGRAPHIC_DATA]" at bounding box center [517, 450] width 292 height 558
click at [453, 188] on span "[GEOGRAPHIC_DATA], [GEOGRAPHIC_DATA]" at bounding box center [513, 183] width 251 height 14
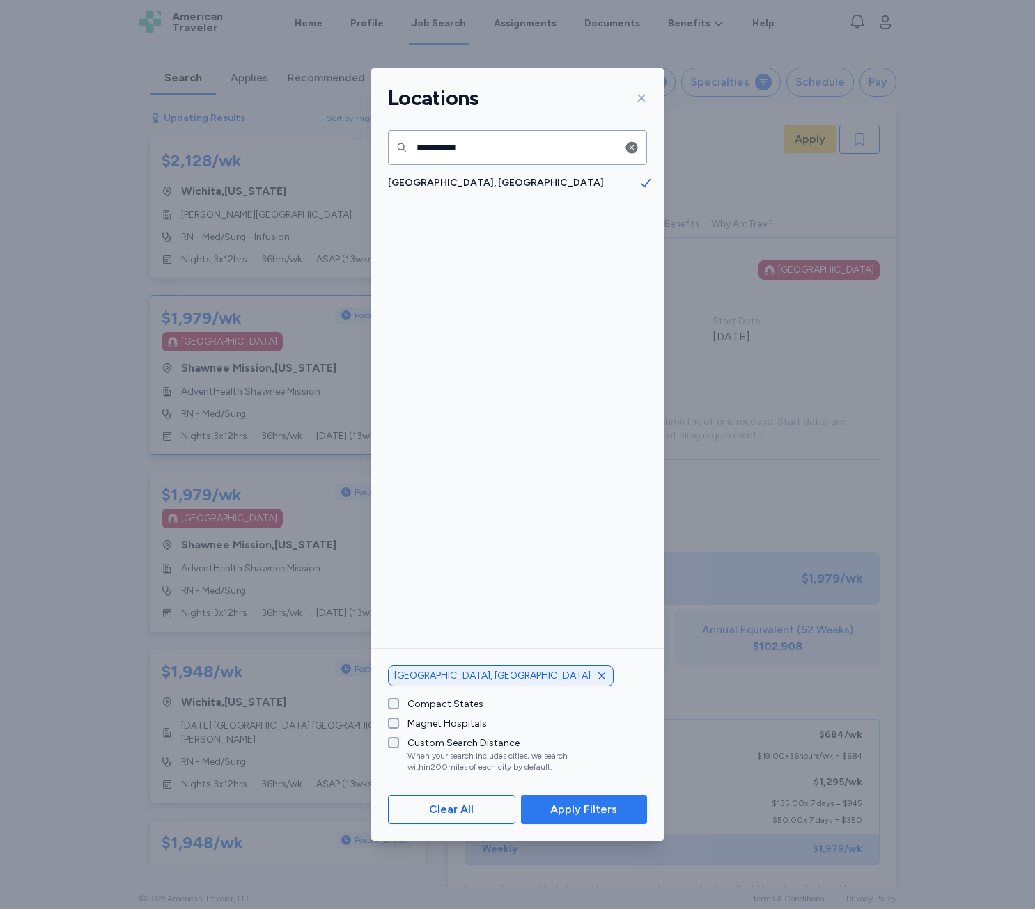
click at [589, 808] on span "Apply Filters" at bounding box center [583, 809] width 67 height 17
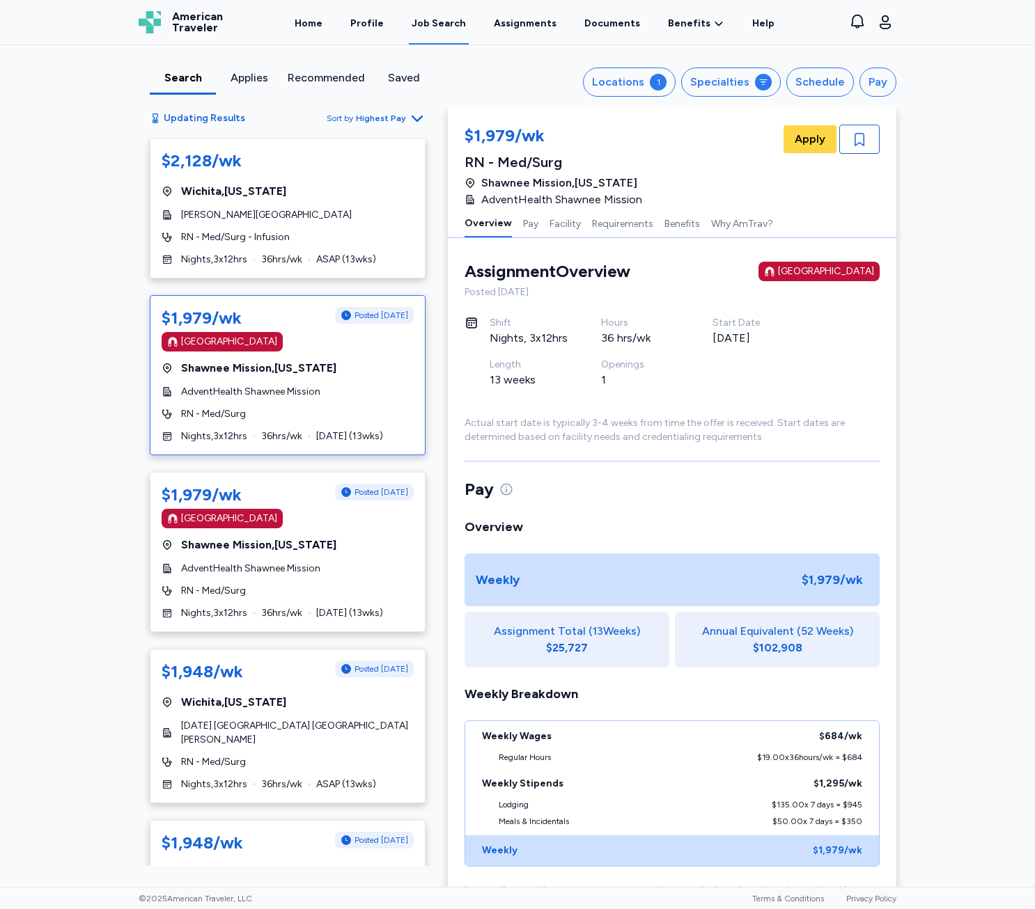
scroll to position [1, 0]
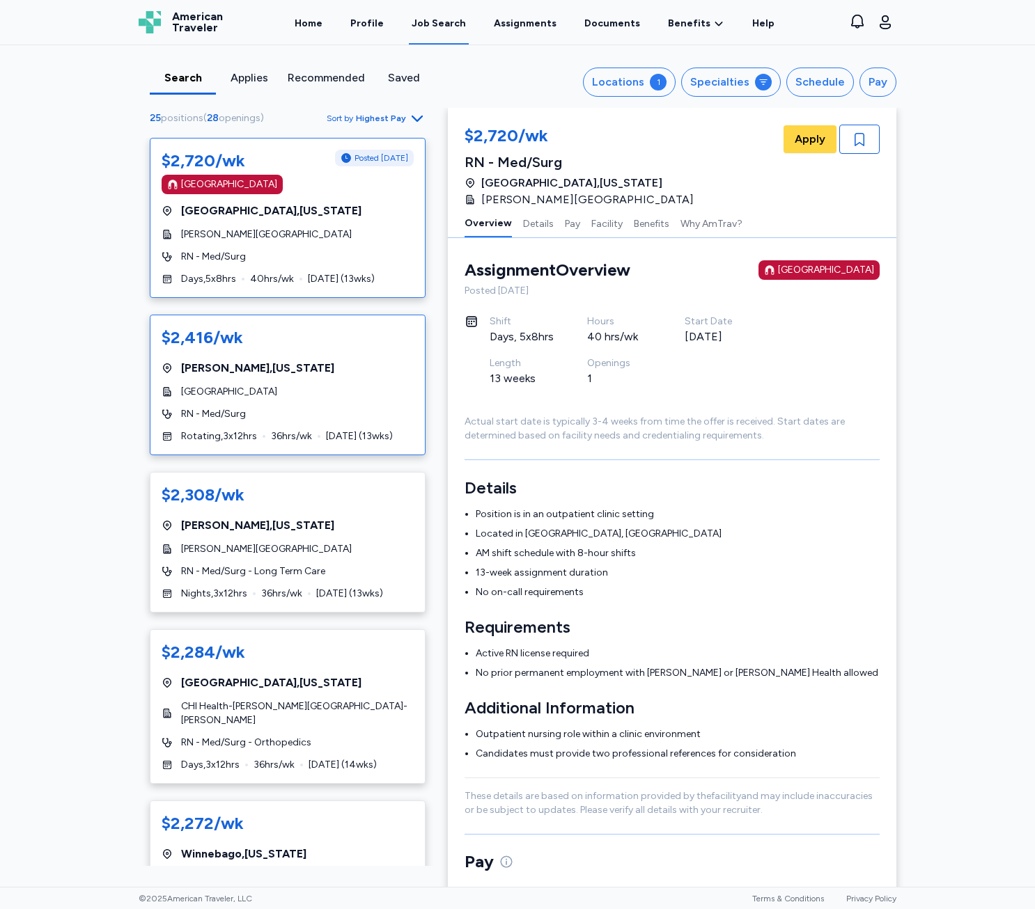
click at [351, 399] on div "[GEOGRAPHIC_DATA]" at bounding box center [288, 392] width 252 height 14
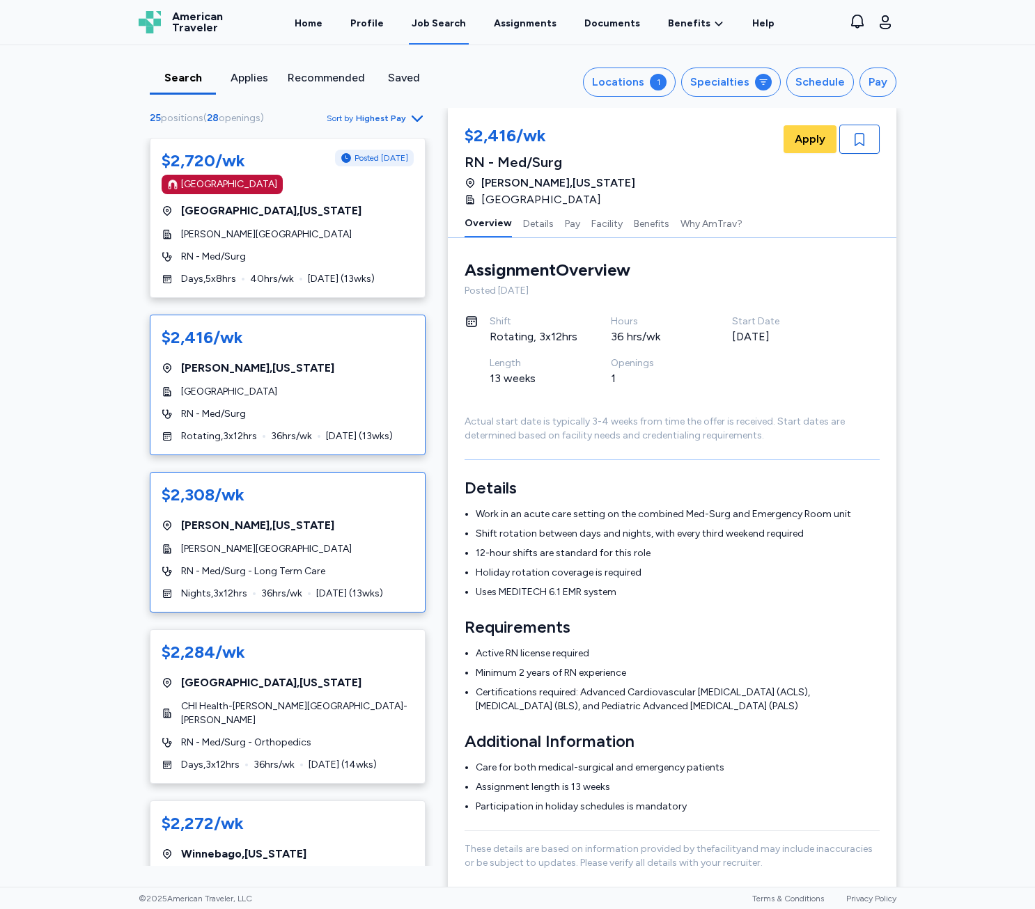
click at [261, 506] on div "$2,308/wk" at bounding box center [288, 495] width 252 height 22
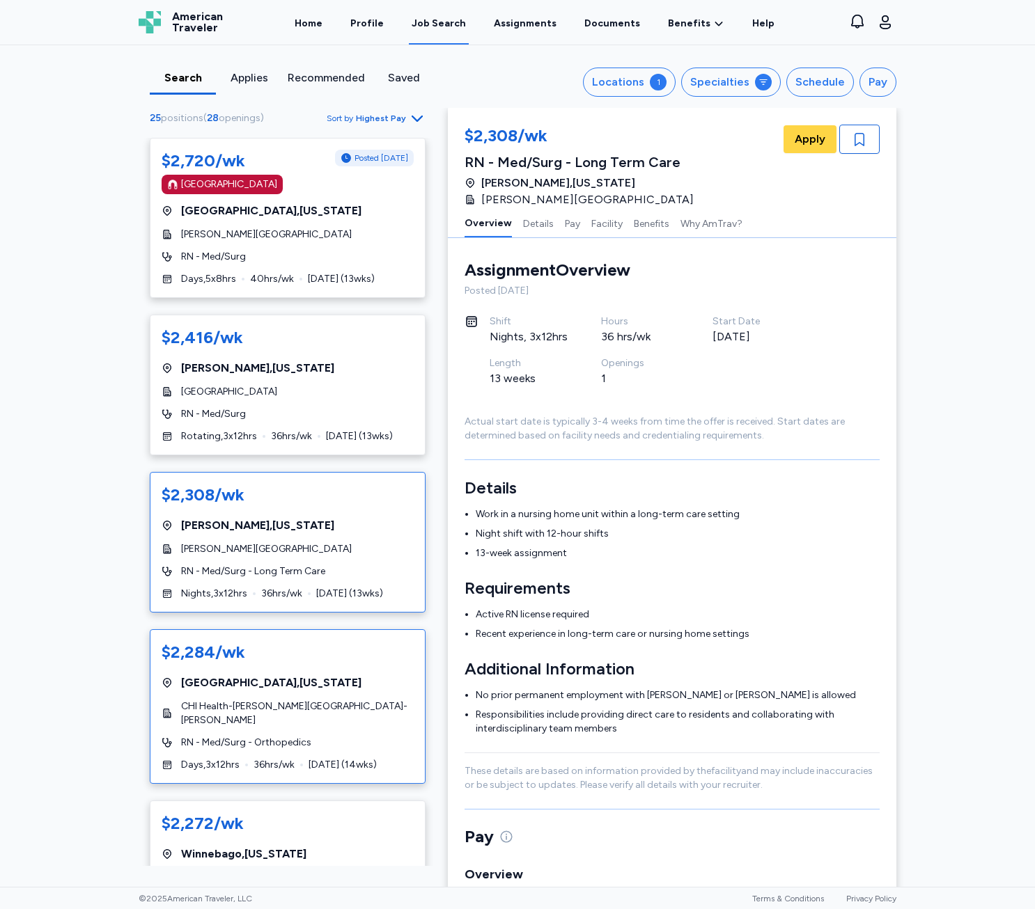
click at [300, 682] on div "$2,284/wk [GEOGRAPHIC_DATA] , [US_STATE] CHI Health-[PERSON_NAME][GEOGRAPHIC_DA…" at bounding box center [288, 706] width 276 height 155
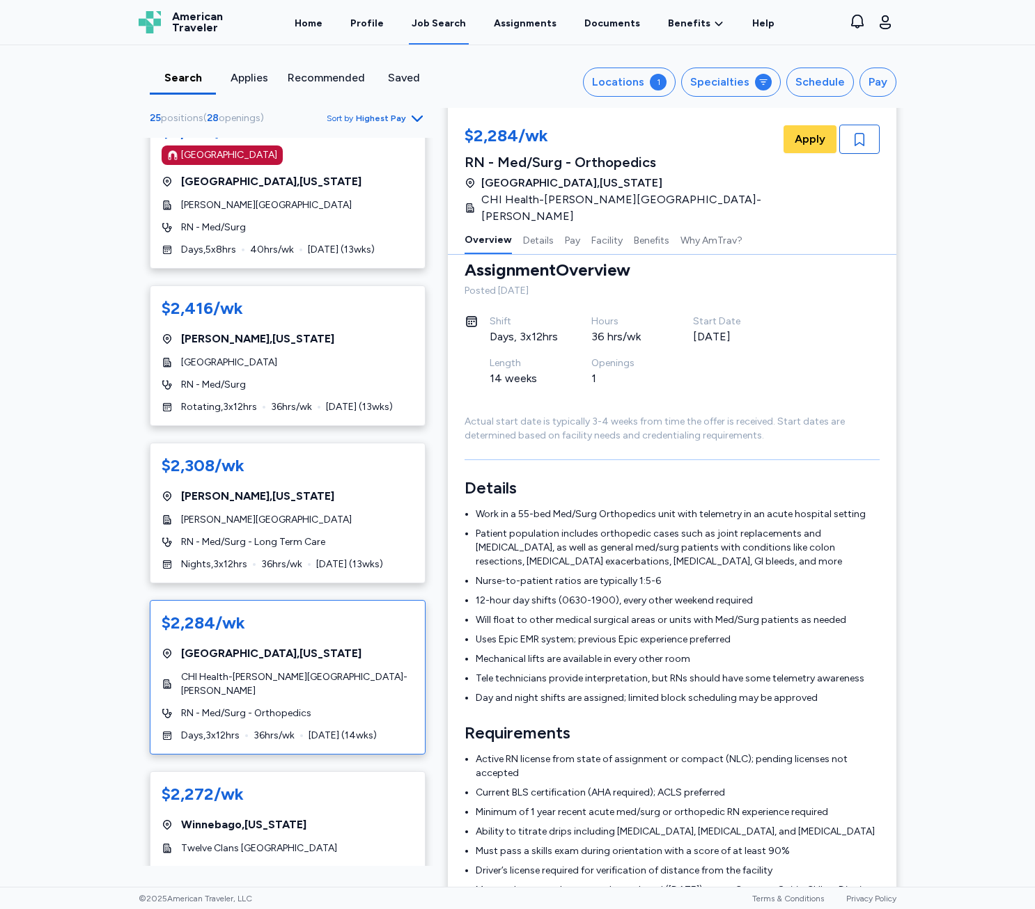
scroll to position [70, 0]
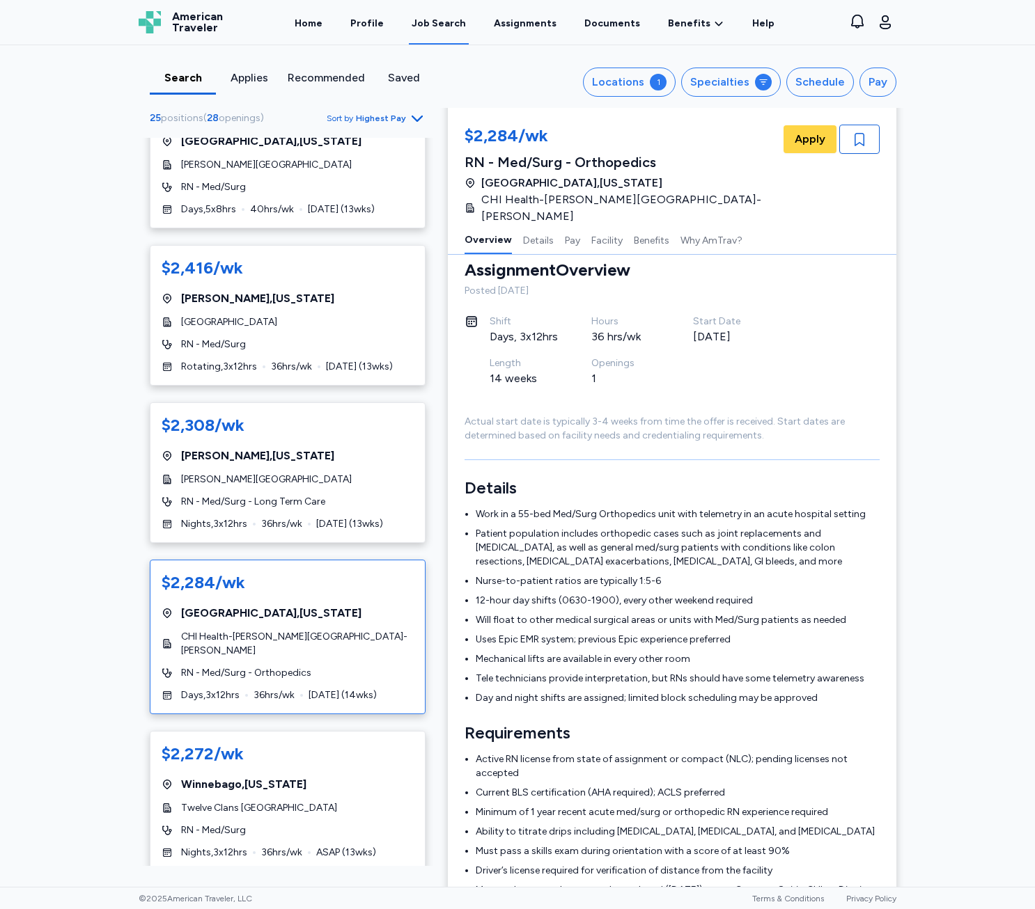
click at [280, 680] on span "RN - Med/Surg - Orthopedics" at bounding box center [246, 673] width 130 height 14
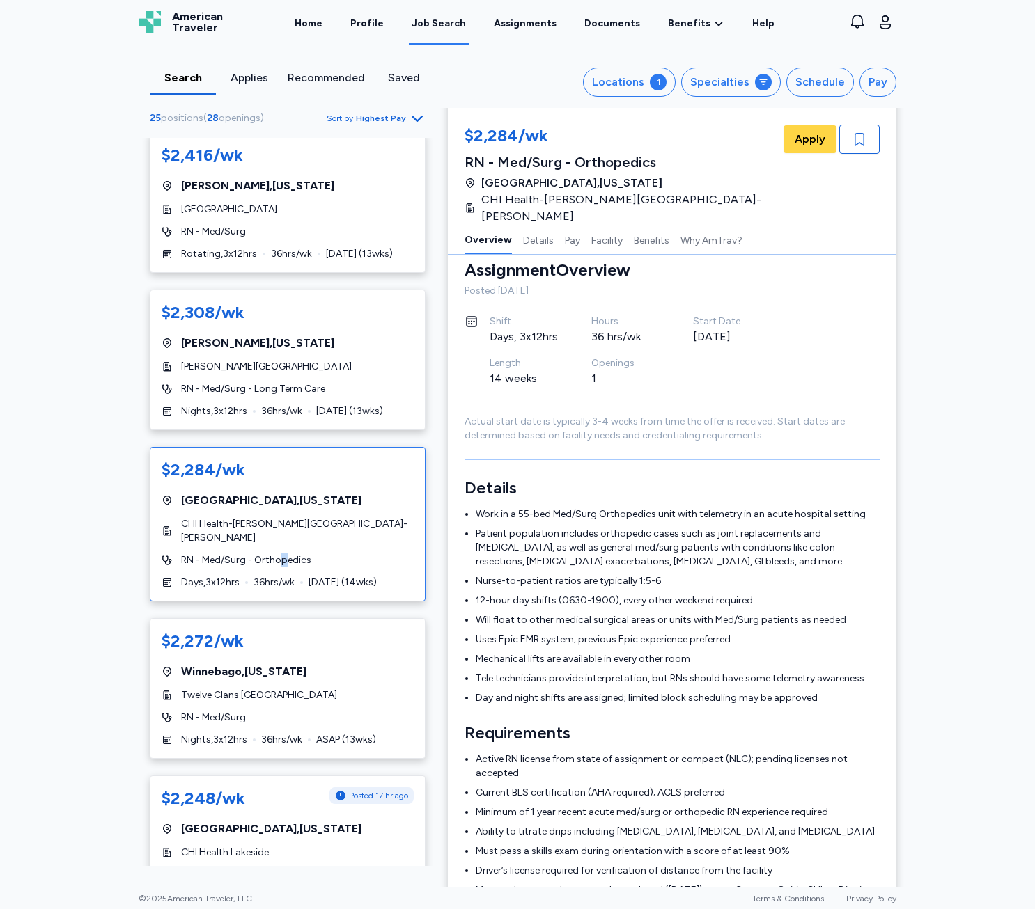
scroll to position [209, 0]
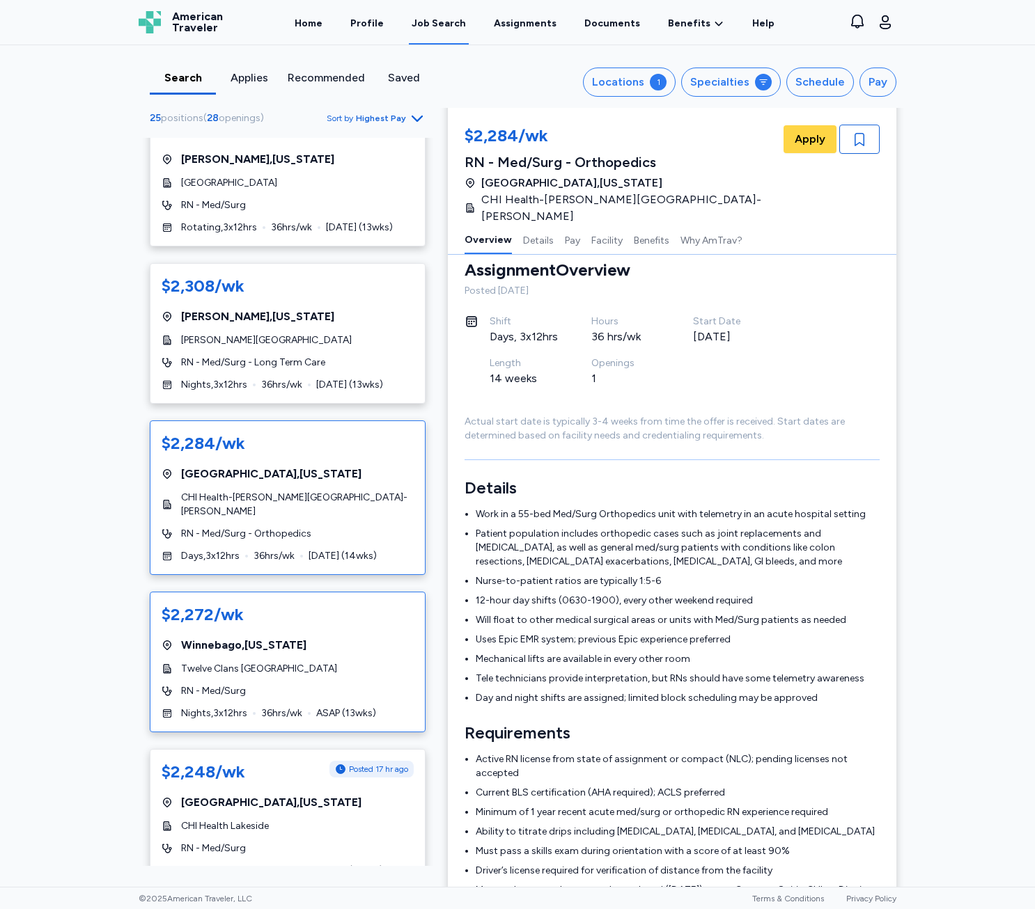
click at [320, 698] on div "RN - Med/Surg" at bounding box center [288, 691] width 252 height 14
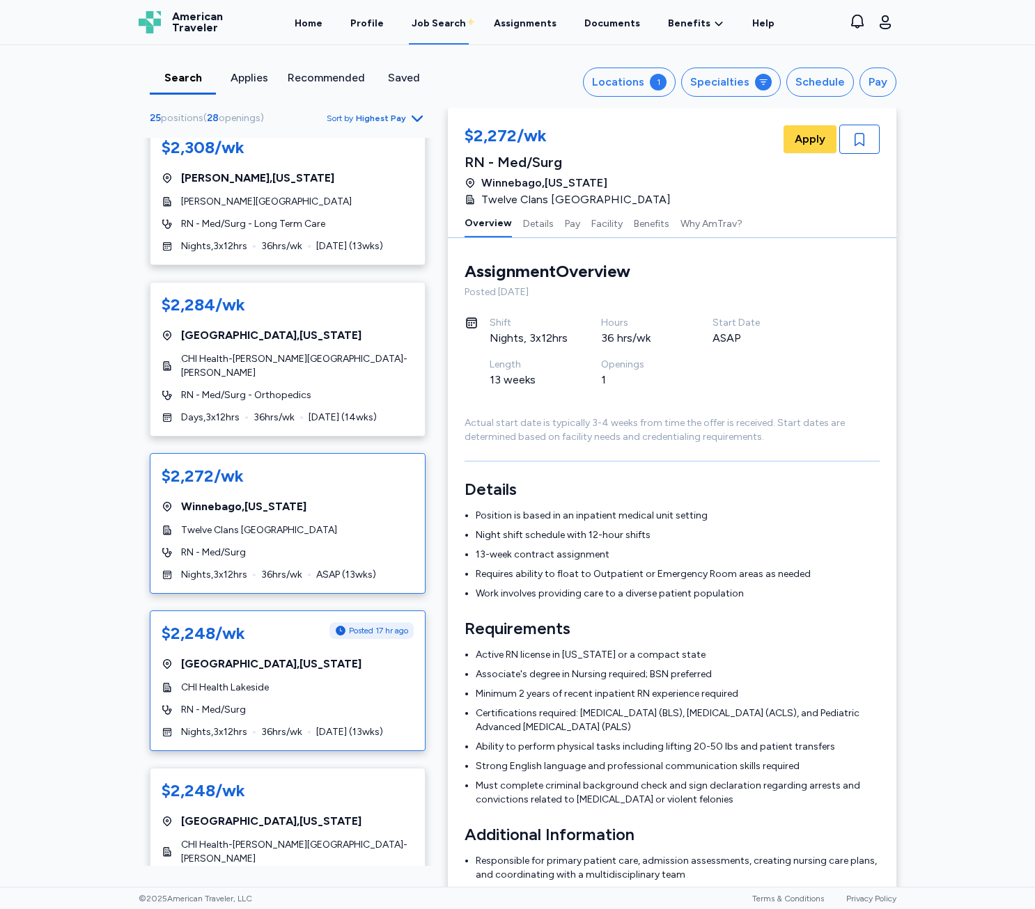
scroll to position [348, 0]
click at [323, 715] on div "$2,248/wk Posted 17 hr ago [GEOGRAPHIC_DATA] , [US_STATE] CHI Health Lakeside R…" at bounding box center [288, 680] width 276 height 141
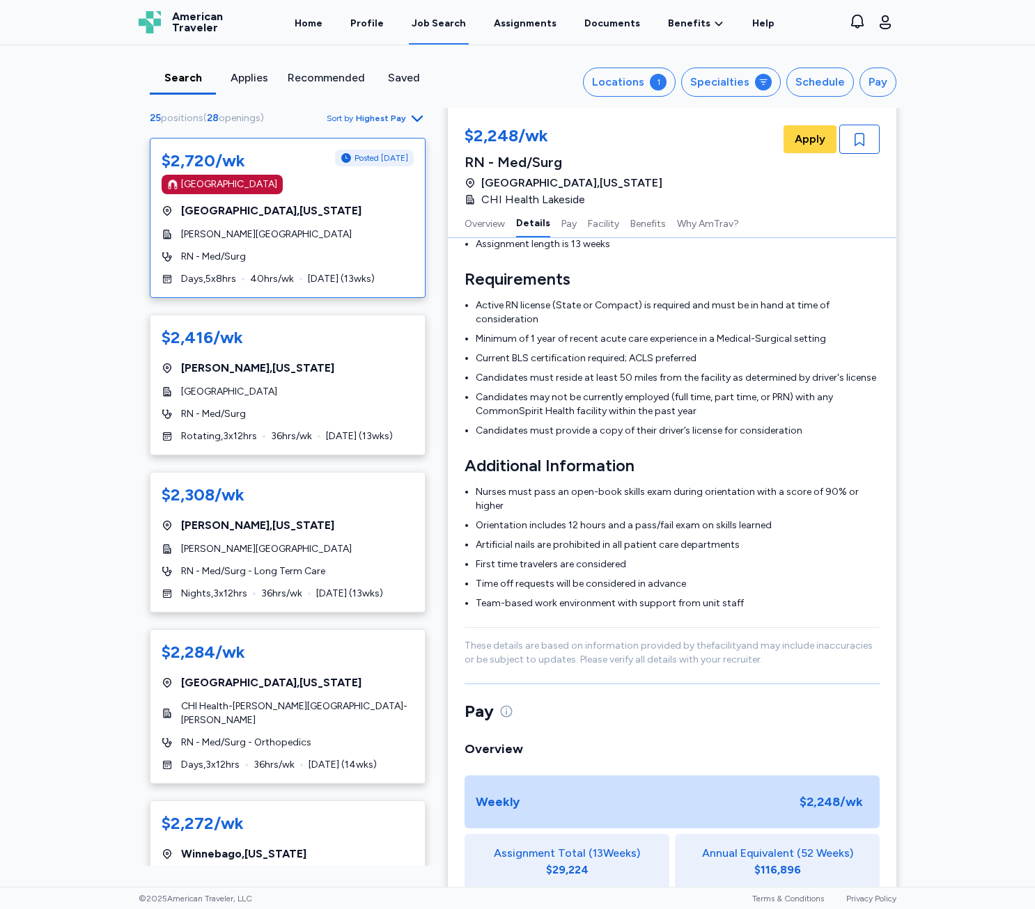
click at [301, 214] on span "[GEOGRAPHIC_DATA] , [US_STATE]" at bounding box center [271, 211] width 180 height 17
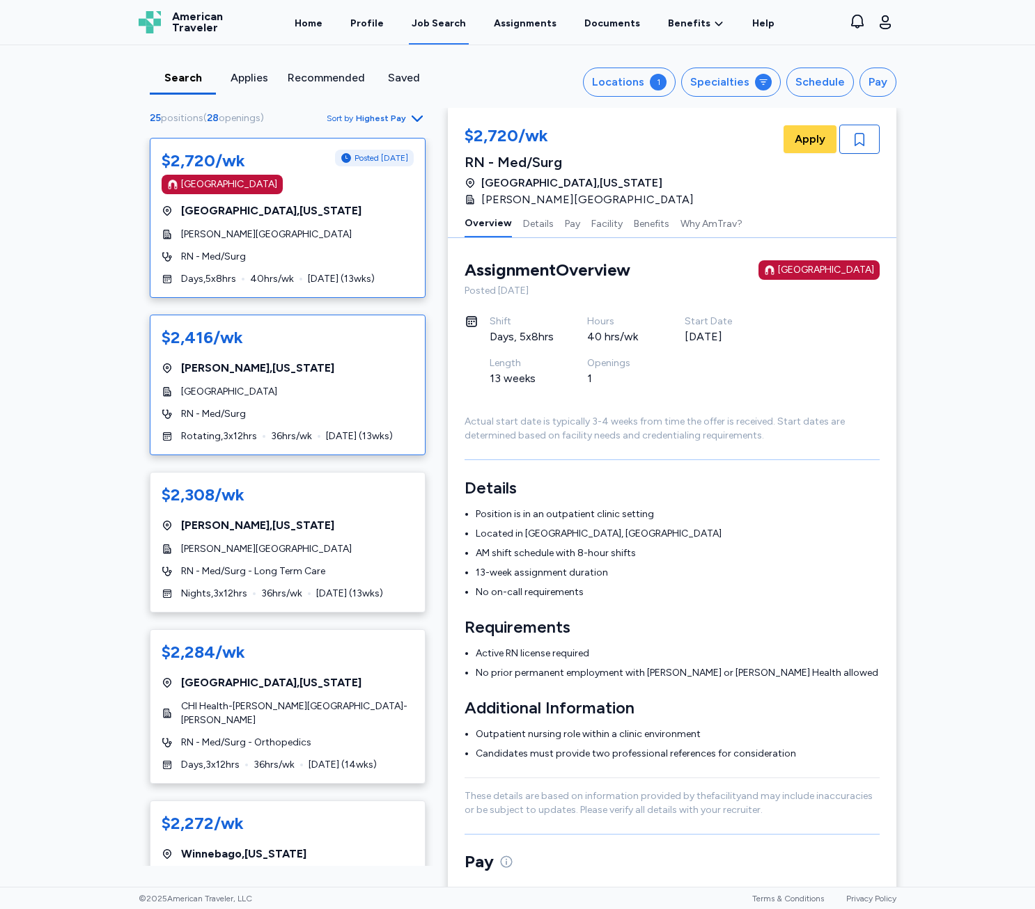
click at [254, 399] on span "[GEOGRAPHIC_DATA]" at bounding box center [229, 392] width 96 height 14
